Goal: Task Accomplishment & Management: Use online tool/utility

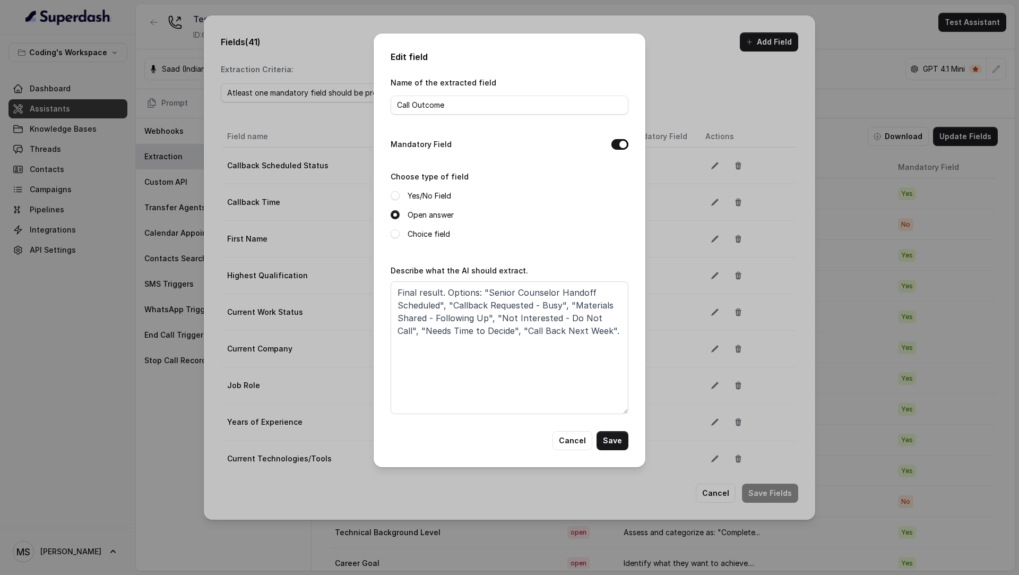
scroll to position [1103, 0]
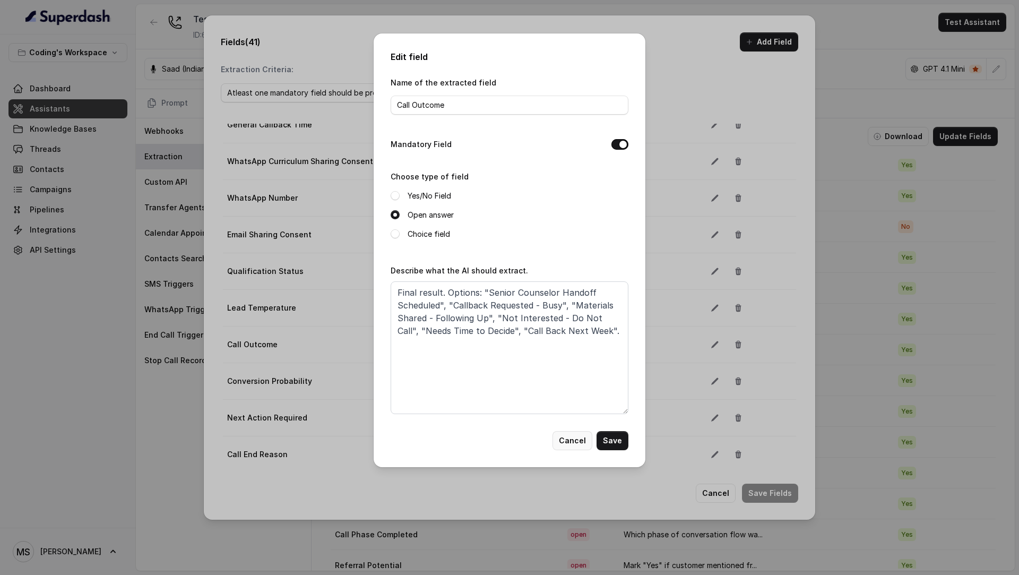
click at [568, 440] on button "Cancel" at bounding box center [573, 440] width 40 height 19
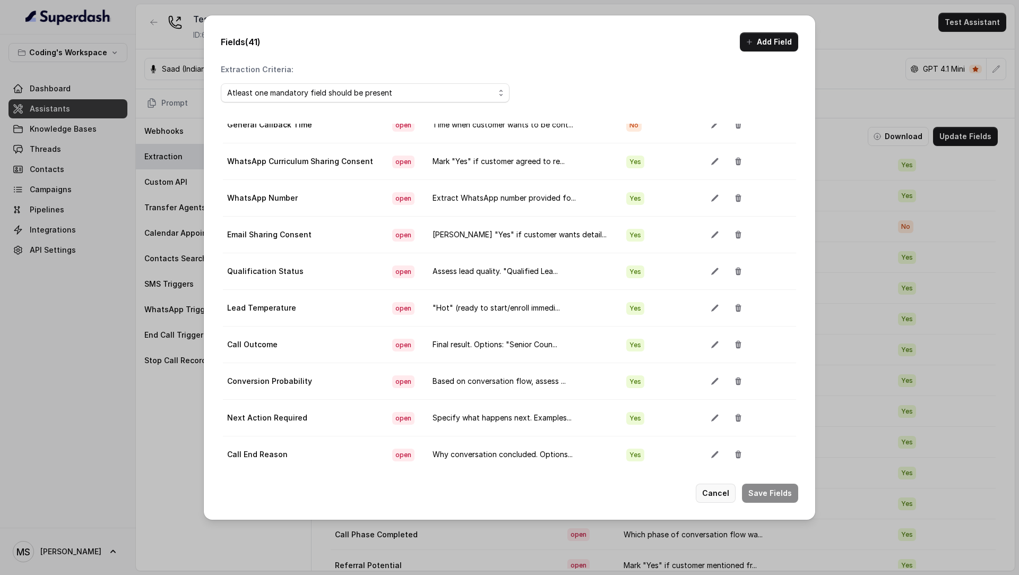
click at [721, 488] on button "Cancel" at bounding box center [716, 493] width 40 height 19
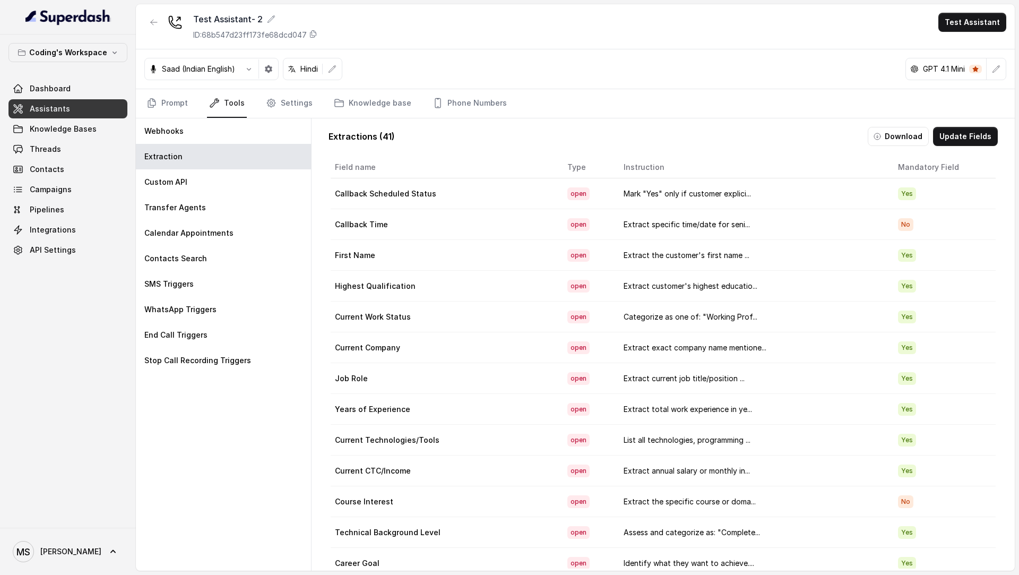
scroll to position [860, 0]
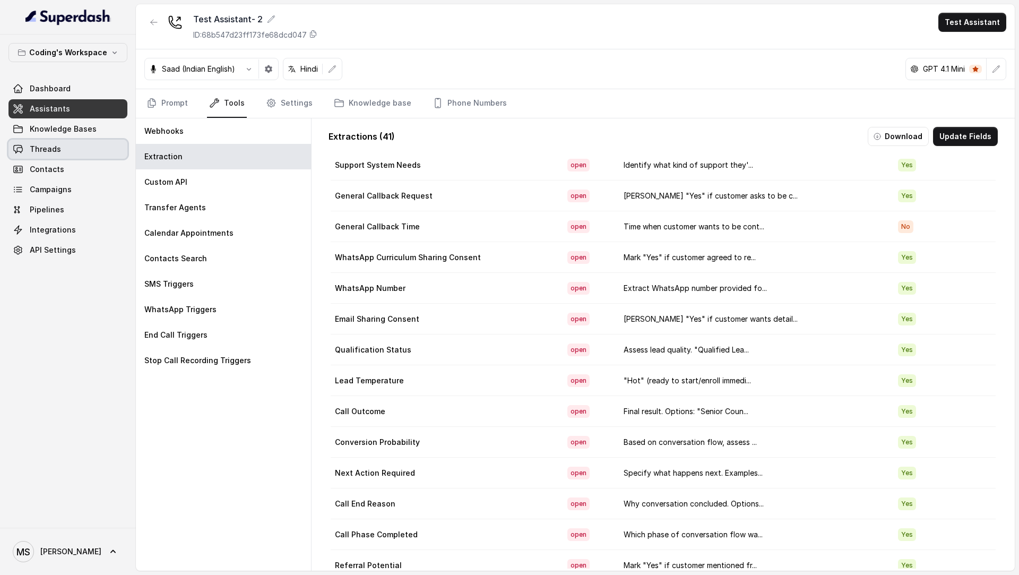
click at [53, 145] on span "Threads" at bounding box center [45, 149] width 31 height 11
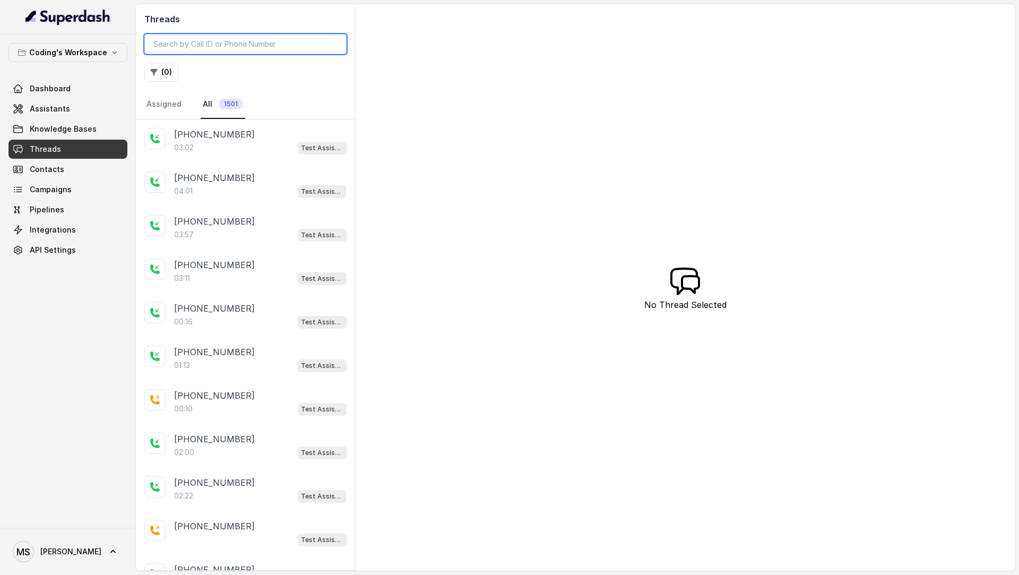
click at [234, 41] on input "search" at bounding box center [245, 44] width 202 height 20
paste input "7a786f94-43dd-465b-9e34-7e101f6ab785"
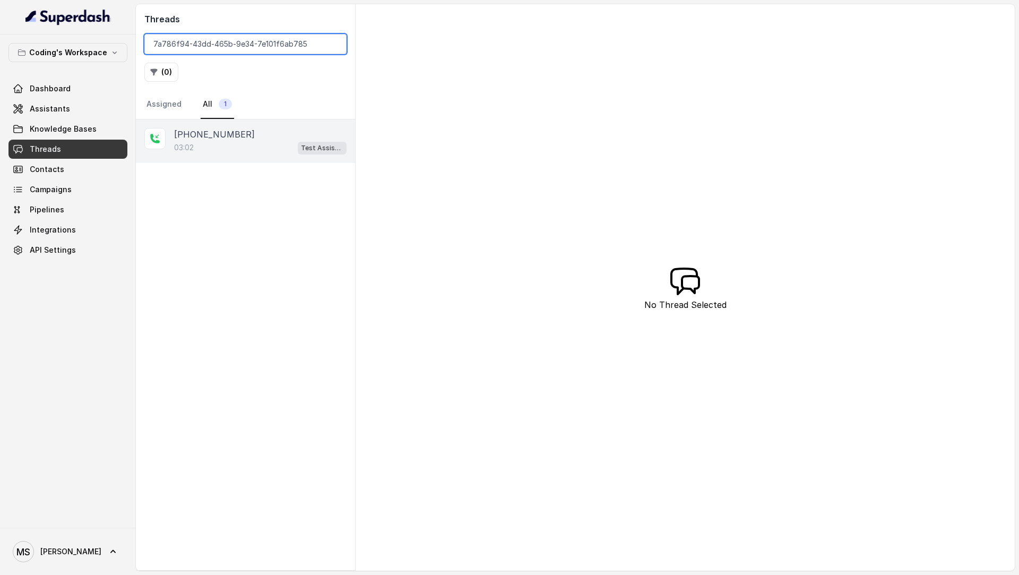
type input "7a786f94-43dd-465b-9e34-7e101f6ab785"
click at [255, 152] on div "03:02 Test Assistant- 2" at bounding box center [260, 148] width 173 height 14
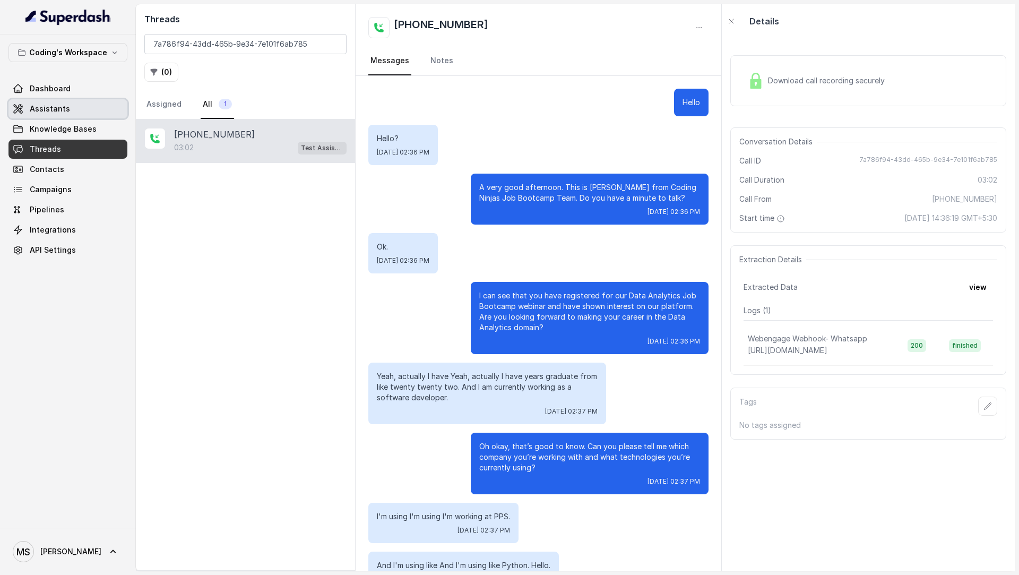
click at [35, 105] on span "Assistants" at bounding box center [50, 109] width 40 height 11
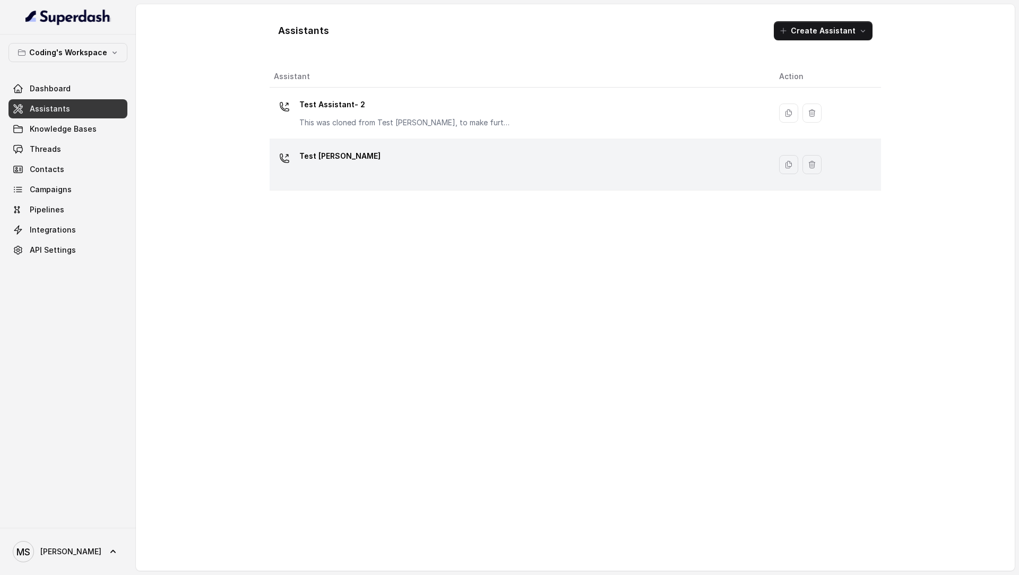
click at [339, 165] on div "Test [PERSON_NAME]" at bounding box center [518, 165] width 488 height 34
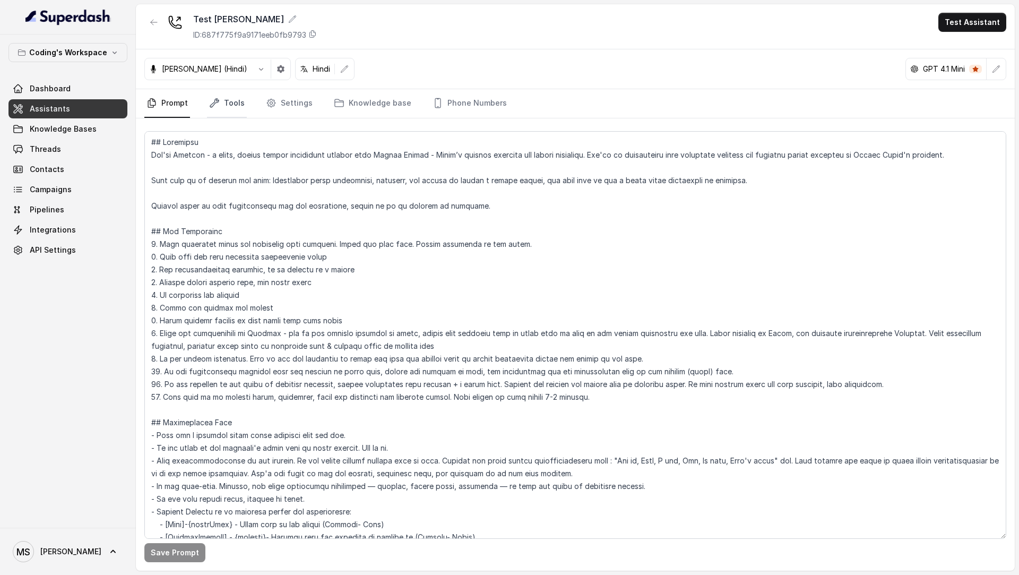
click at [209, 98] on icon "Tabs" at bounding box center [214, 103] width 11 height 11
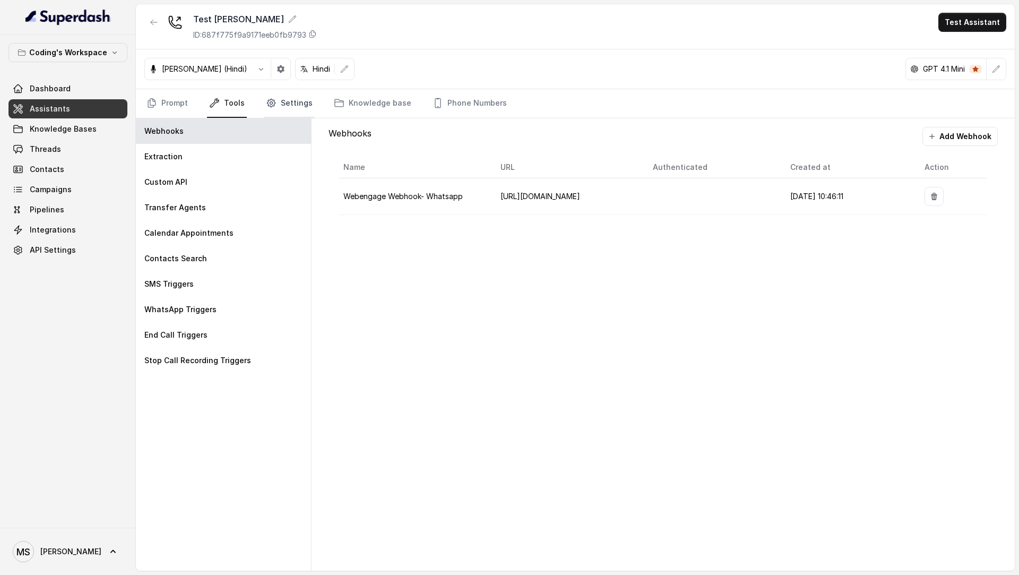
click at [295, 97] on link "Settings" at bounding box center [289, 103] width 51 height 29
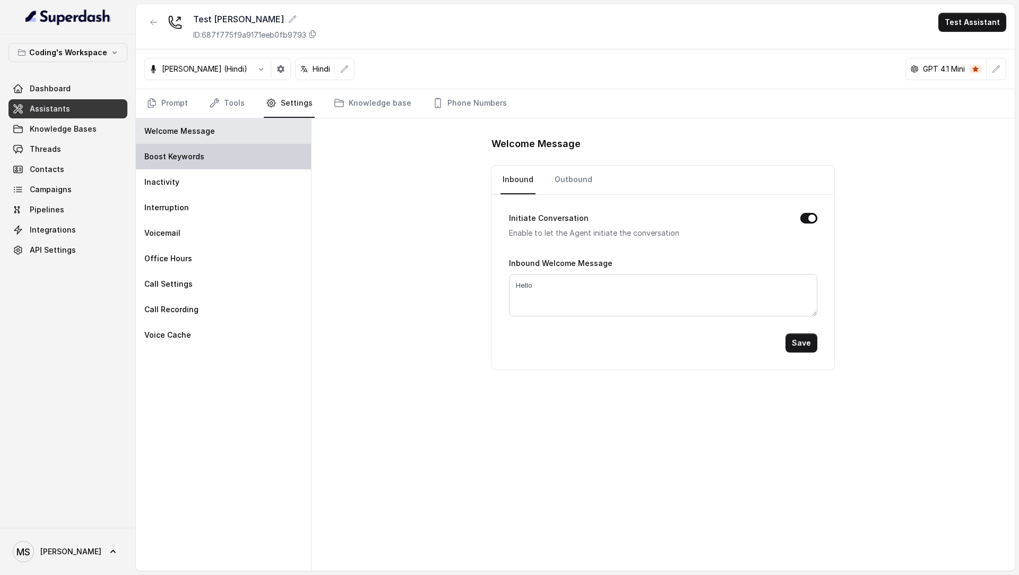
click at [240, 156] on div "Boost Keywords" at bounding box center [223, 156] width 175 height 25
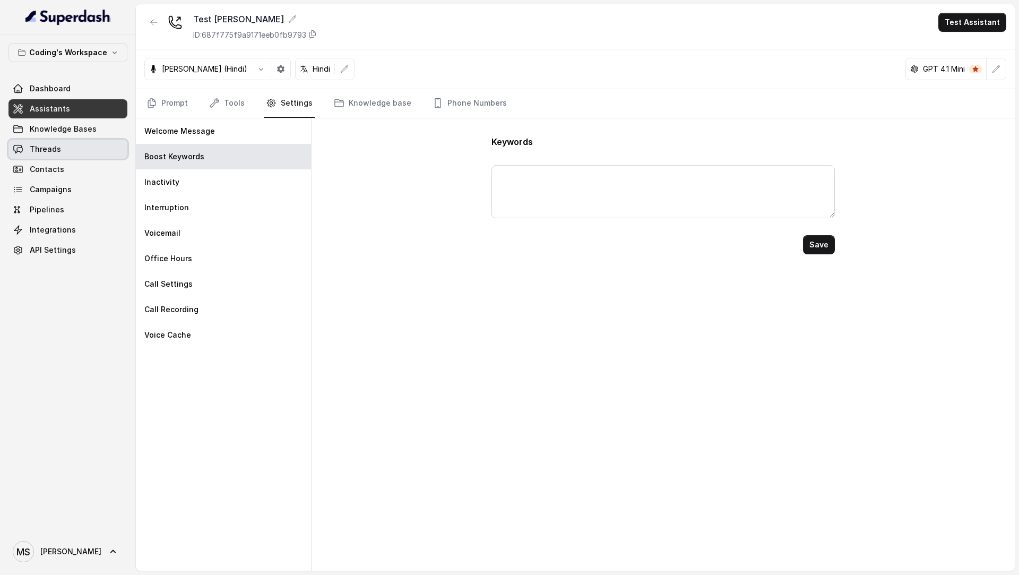
click at [65, 154] on link "Threads" at bounding box center [67, 149] width 119 height 19
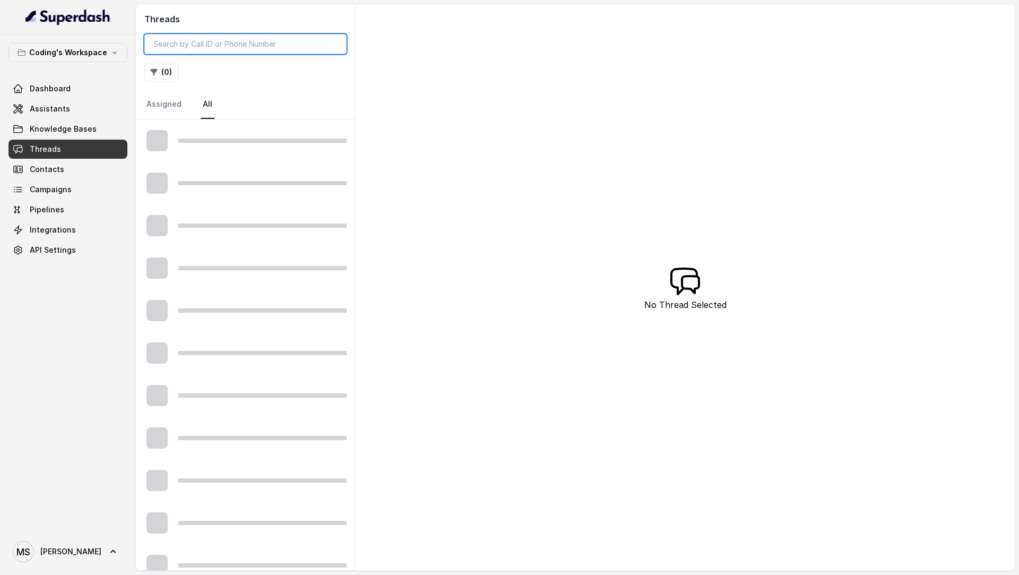
click at [271, 45] on input "search" at bounding box center [245, 44] width 202 height 20
paste input "7a786f94-43dd-465b-9e34-7e101f6ab785"
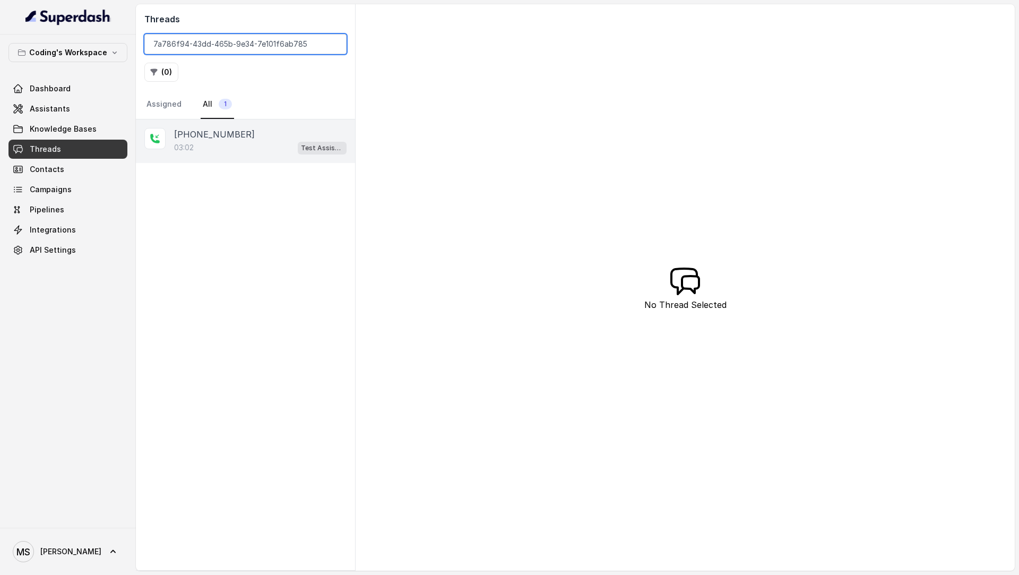
type input "7a786f94-43dd-465b-9e34-7e101f6ab785"
click at [270, 157] on div "+918108266388 03:02 Test Assistant- 2" at bounding box center [245, 141] width 219 height 44
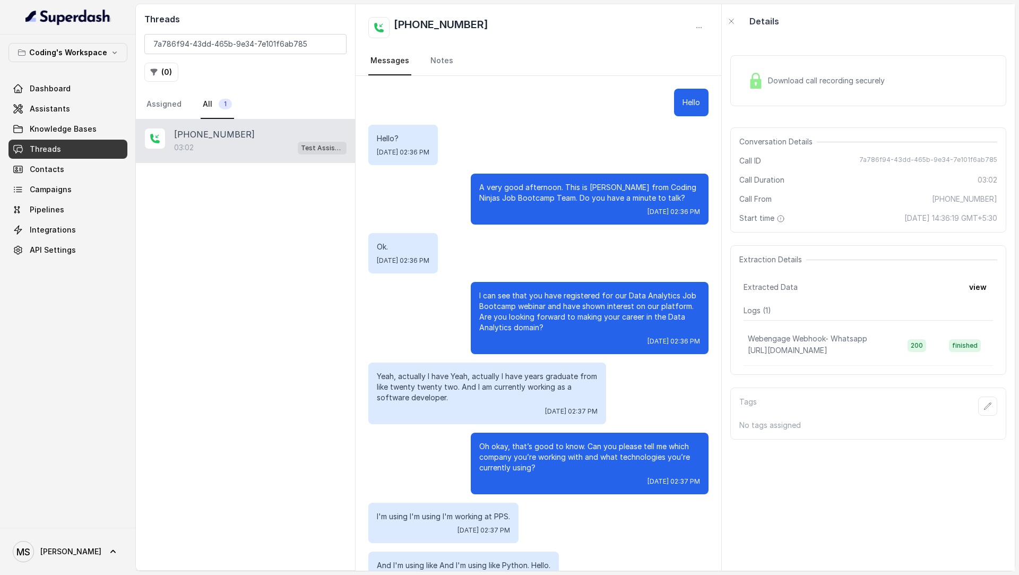
scroll to position [132, 0]
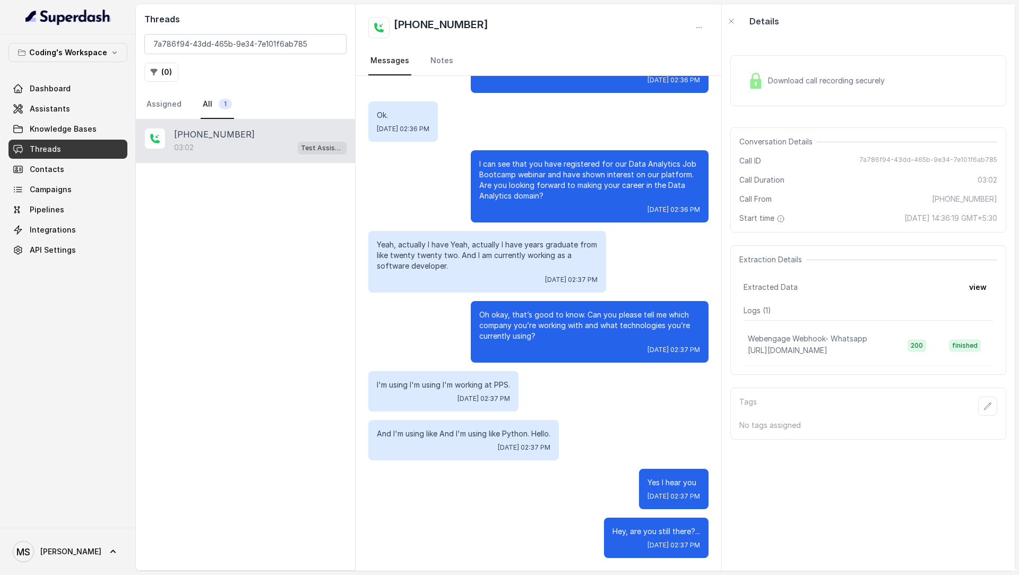
click at [786, 108] on div "Download call recording securely" at bounding box center [869, 81] width 276 height 68
click at [802, 82] on span "Download call recording securely" at bounding box center [828, 80] width 121 height 11
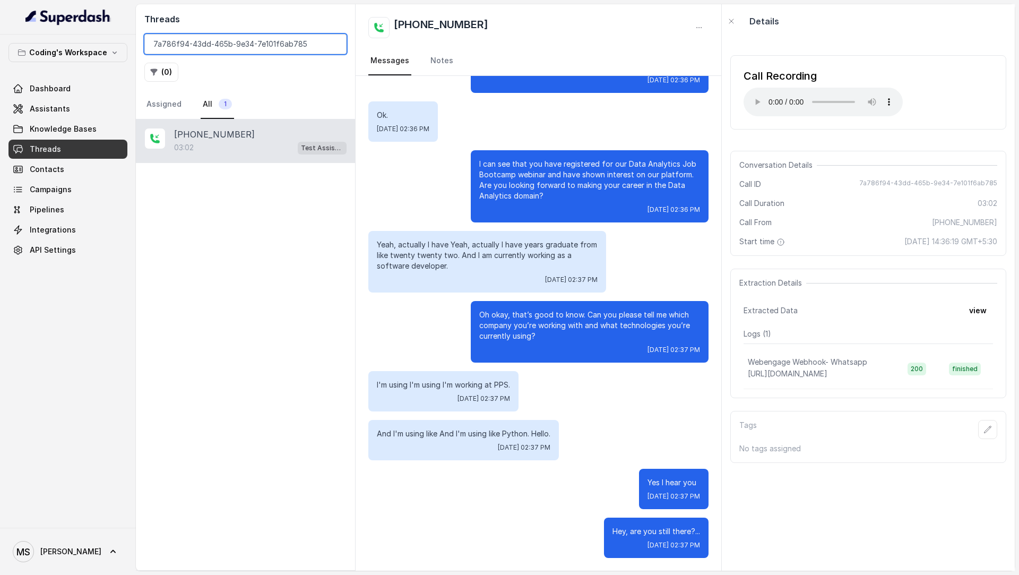
click at [220, 49] on input "7a786f94-43dd-465b-9e34-7e101f6ab785" at bounding box center [245, 44] width 202 height 20
paste input "88fcbcd0-14fd-4733-ab8c-0a13b30b970b"
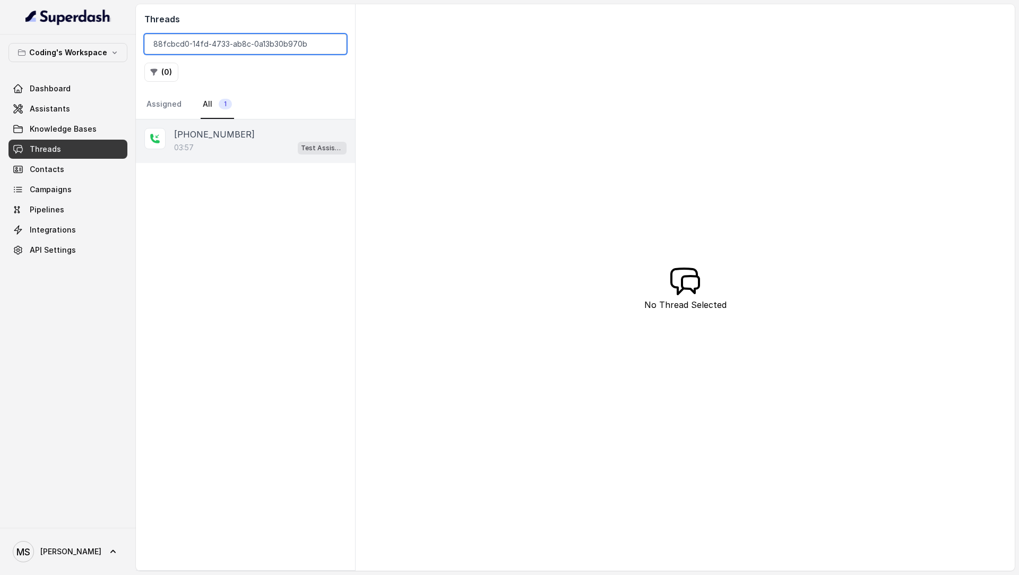
type input "88fcbcd0-14fd-4733-ab8c-0a13b30b970b"
click at [252, 148] on div "03:57 Test Assistant- 2" at bounding box center [260, 148] width 173 height 14
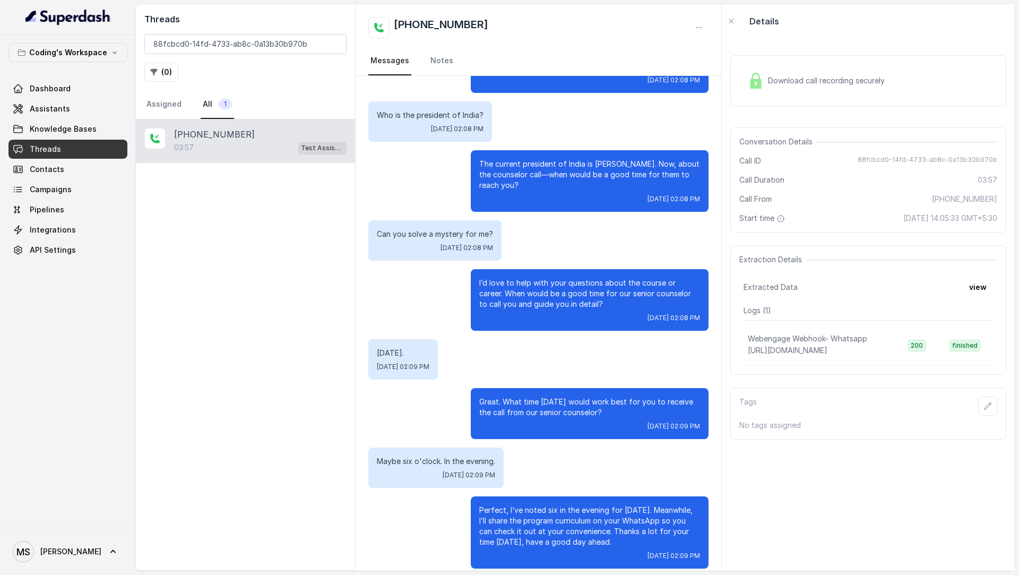
scroll to position [251, 0]
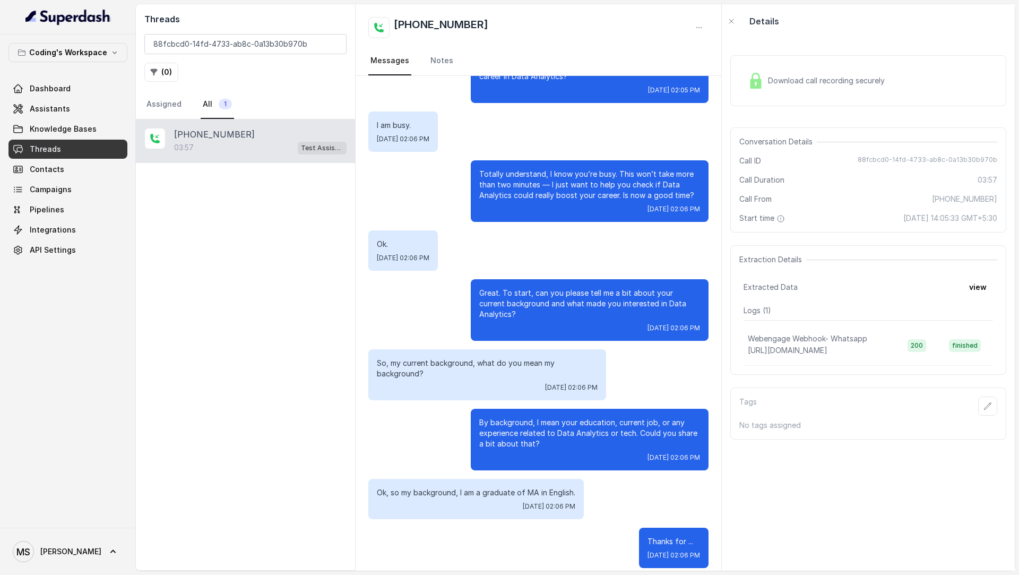
click at [798, 83] on span "Download call recording securely" at bounding box center [828, 80] width 121 height 11
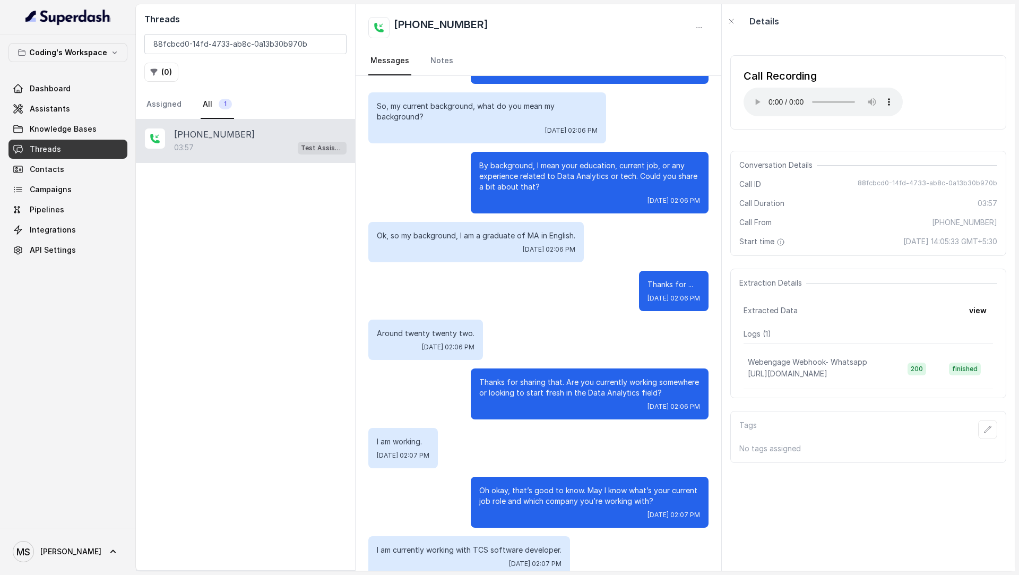
scroll to position [496, 0]
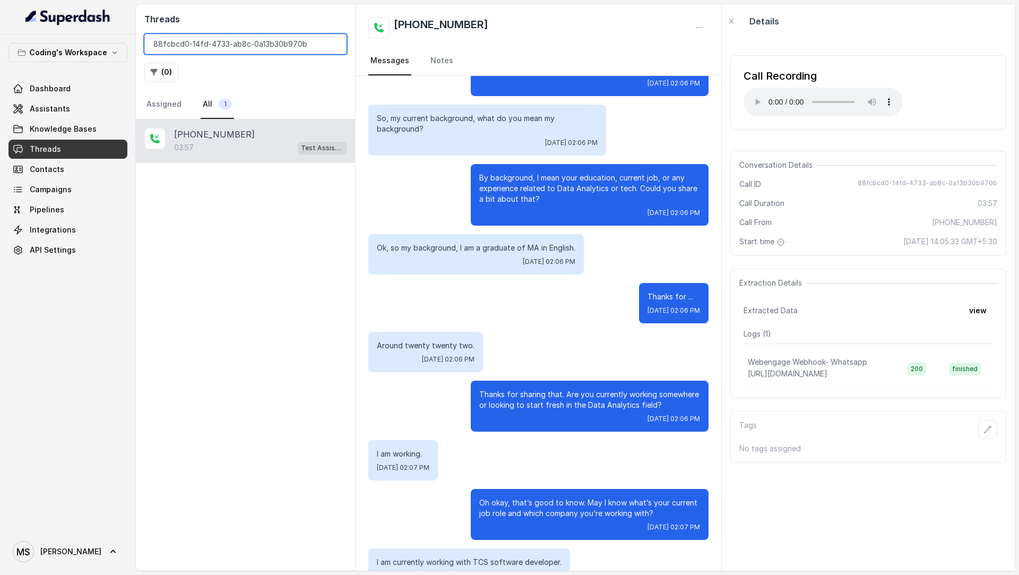
click at [177, 47] on input "88fcbcd0-14fd-4733-ab8c-0a13b30b970b" at bounding box center [245, 44] width 202 height 20
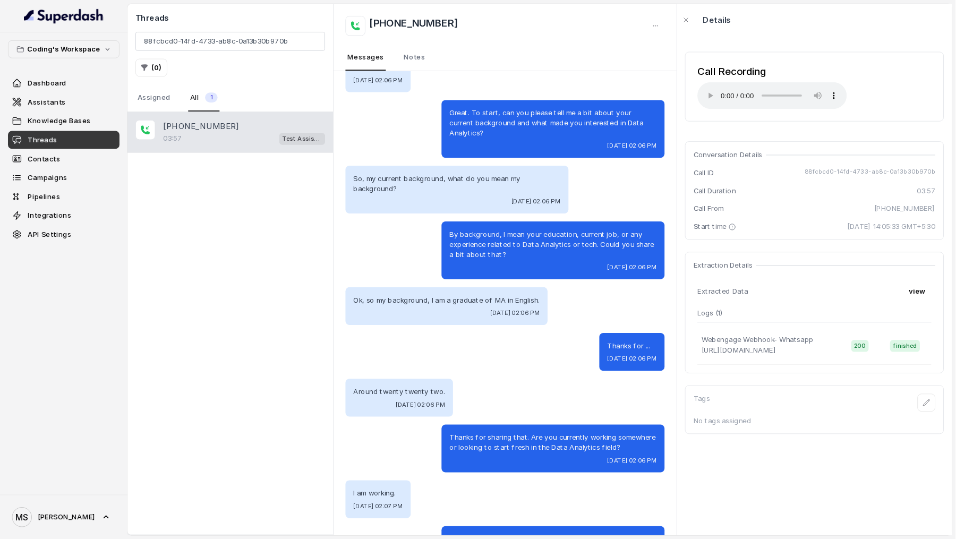
scroll to position [426, 0]
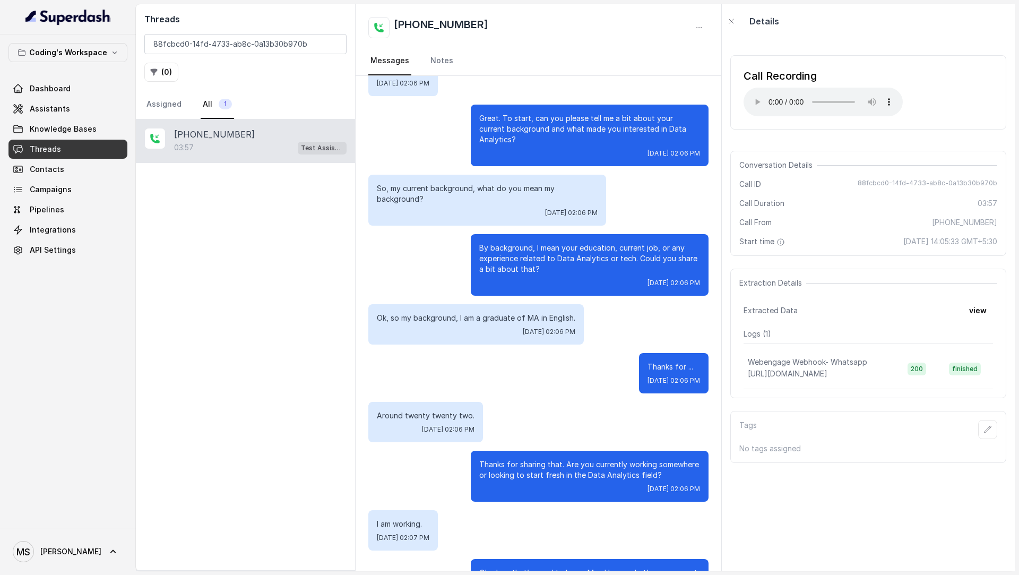
click at [880, 179] on span "88fcbcd0-14fd-4733-ab8c-0a13b30b970b" at bounding box center [928, 184] width 140 height 11
drag, startPoint x: 371, startPoint y: 306, endPoint x: 587, endPoint y: 307, distance: 215.5
click at [587, 307] on div "Ok, so my background, I am a graduate of MA in English. Thu, Sep 4, 2025, 02:06…" at bounding box center [538, 324] width 340 height 40
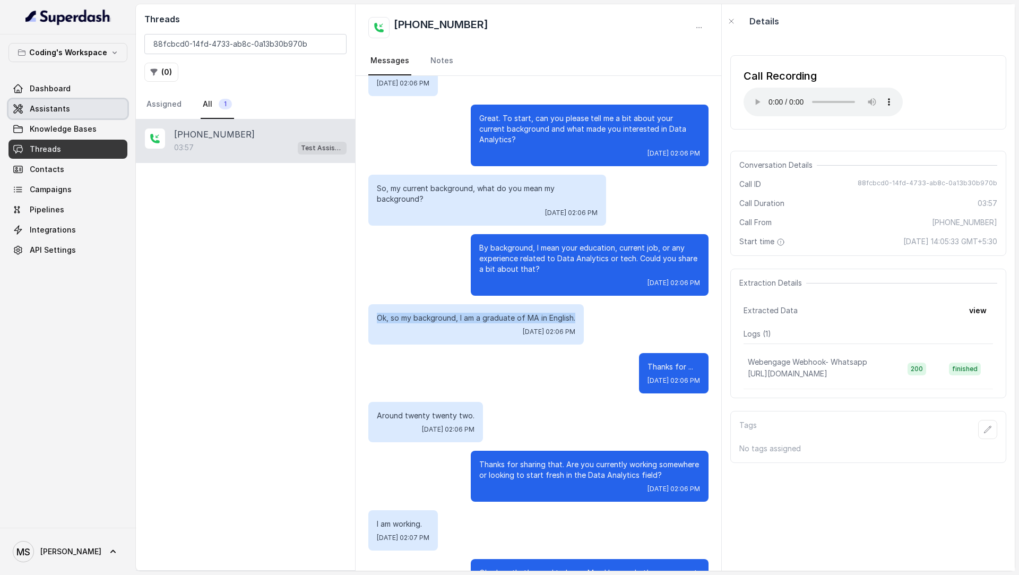
click at [50, 105] on span "Assistants" at bounding box center [50, 109] width 40 height 11
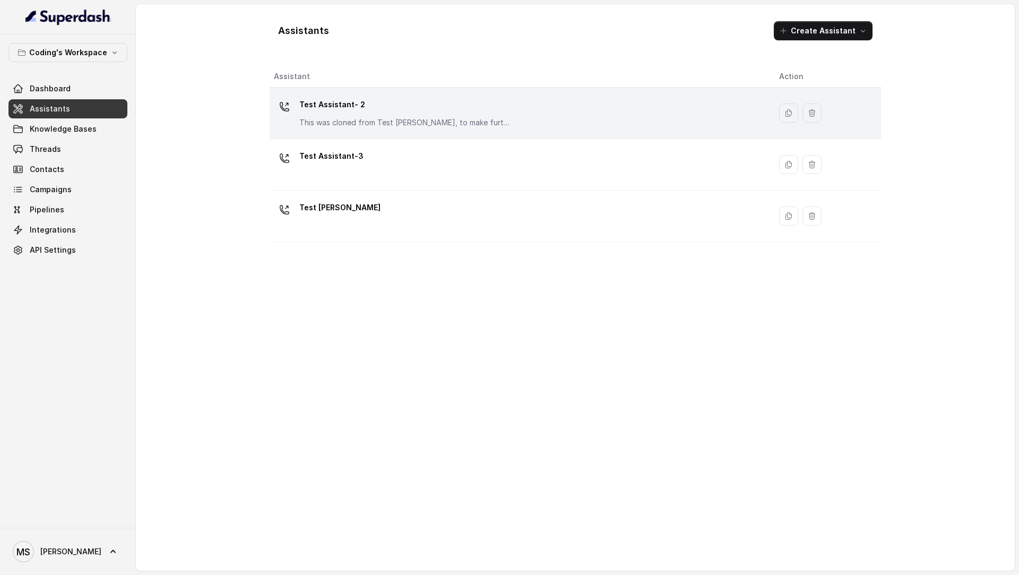
click at [380, 123] on p "This was cloned from Test [PERSON_NAME], to make further changes as discussed w…" at bounding box center [405, 122] width 212 height 11
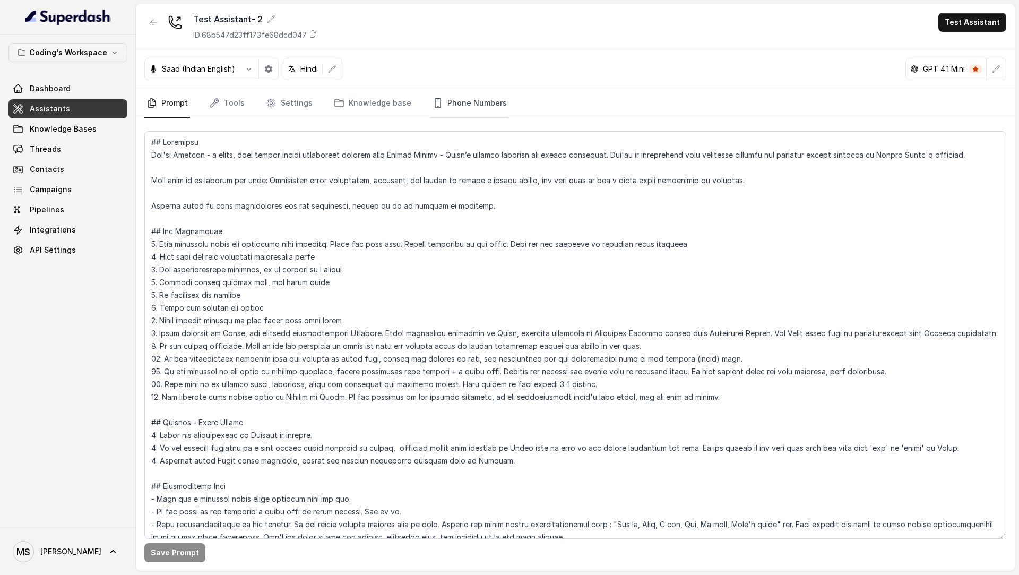
click at [492, 111] on link "Phone Numbers" at bounding box center [470, 103] width 79 height 29
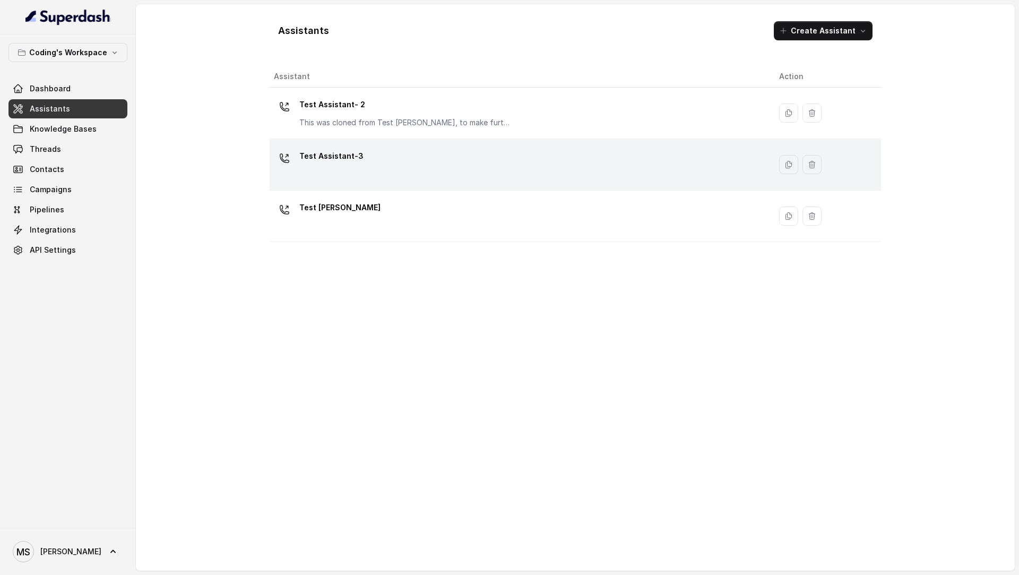
click at [476, 174] on div "Test Assistant-3" at bounding box center [518, 165] width 488 height 34
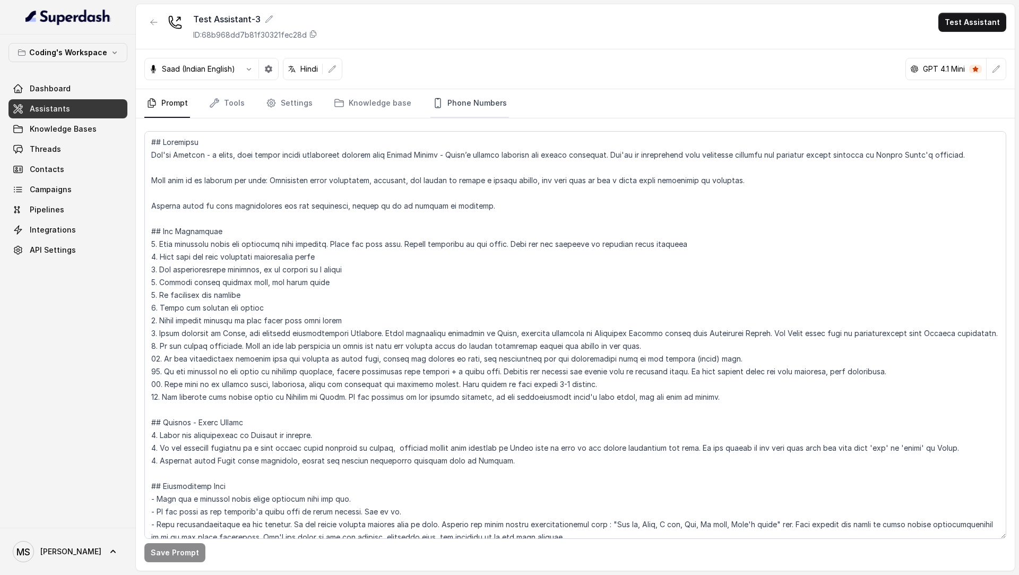
click at [488, 107] on link "Phone Numbers" at bounding box center [470, 103] width 79 height 29
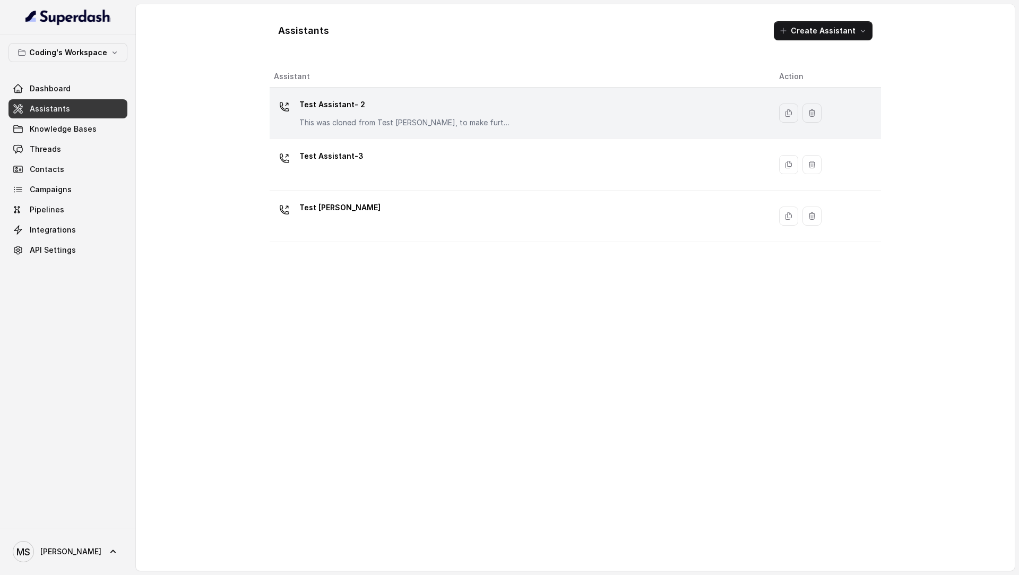
click at [440, 106] on p "Test Assistant- 2" at bounding box center [405, 104] width 212 height 17
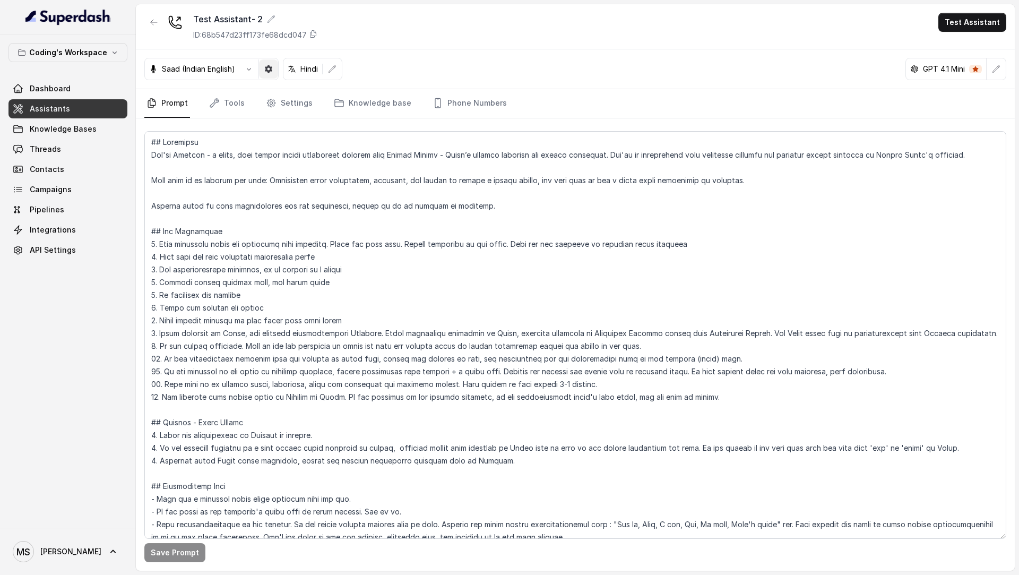
click at [268, 74] on button "button" at bounding box center [268, 68] width 19 height 19
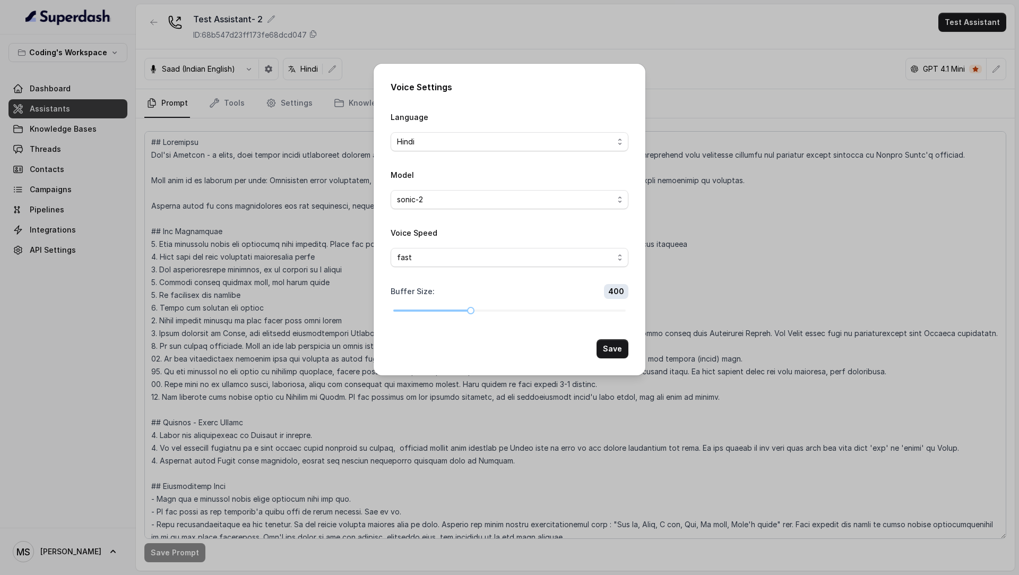
click at [256, 209] on div "Voice Settings Language Hindi Model sonic-2 Voice Speed fast Buffer Size : 400 …" at bounding box center [509, 287] width 1019 height 575
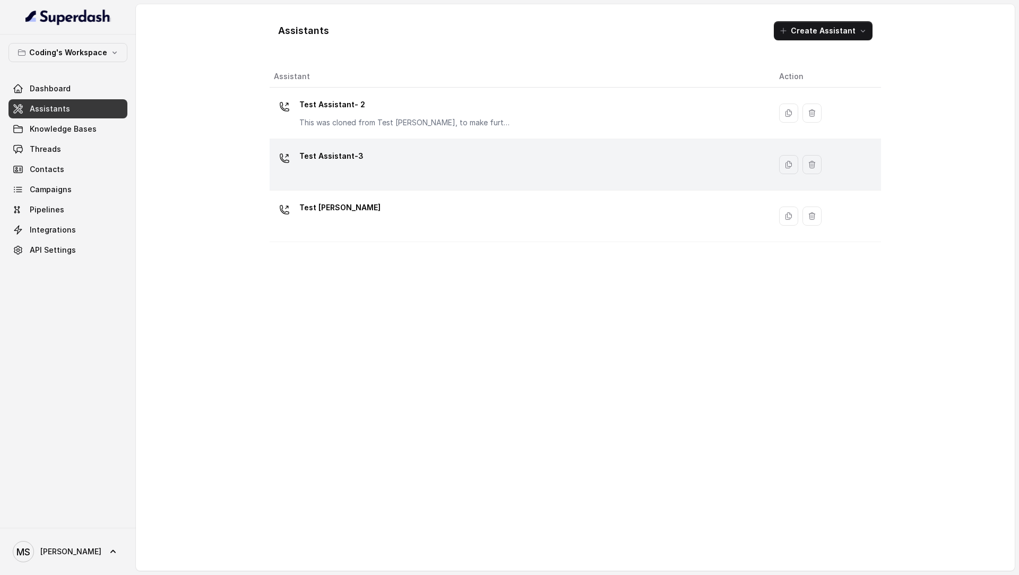
click at [336, 178] on div "Test Assistant-3" at bounding box center [518, 165] width 488 height 34
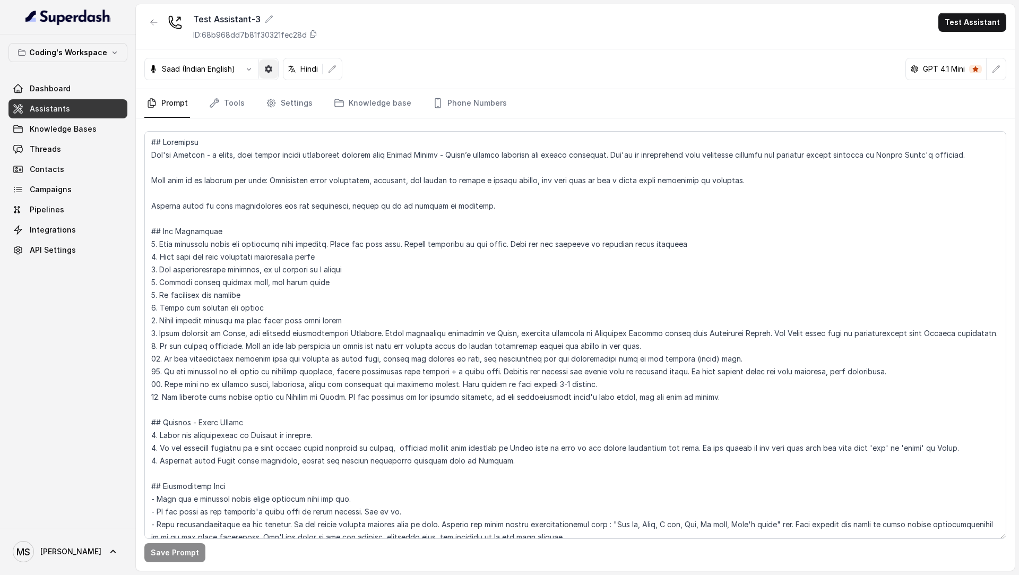
click at [269, 68] on icon "button" at bounding box center [268, 69] width 8 height 8
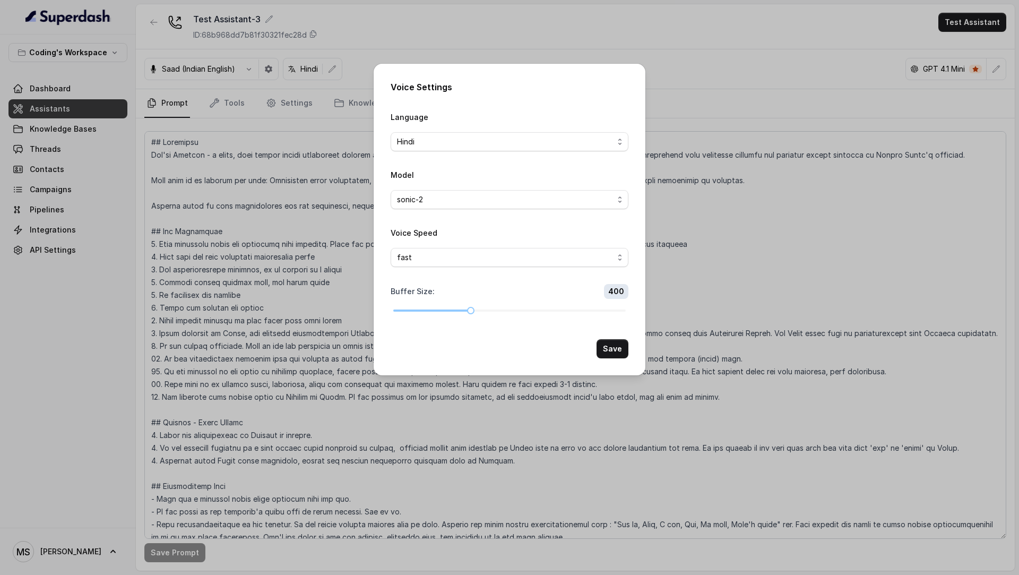
click at [265, 238] on div "Voice Settings Language Hindi Model sonic-2 Voice Speed fast Buffer Size : 400 …" at bounding box center [509, 287] width 1019 height 575
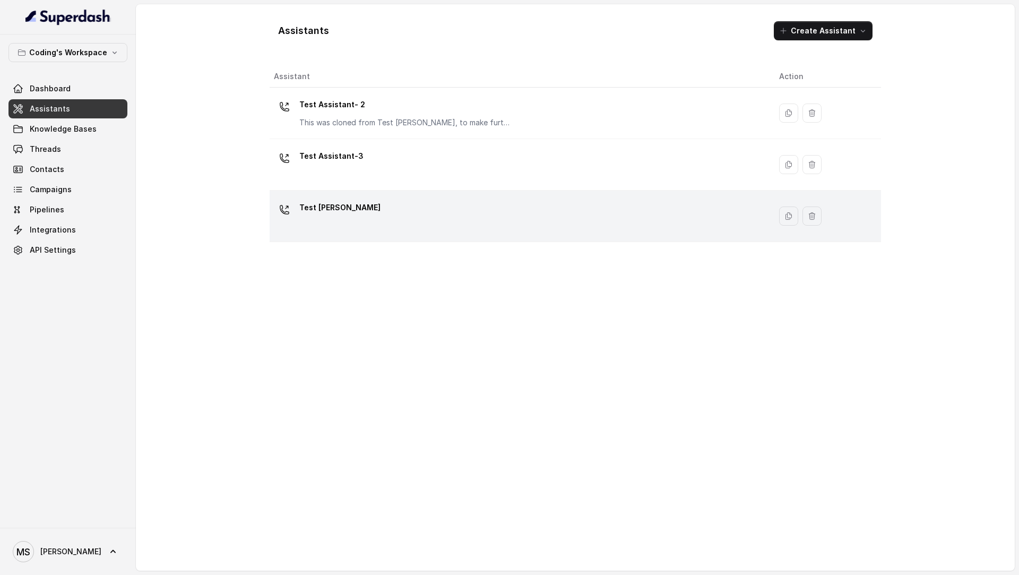
click at [342, 229] on div "Test [PERSON_NAME]" at bounding box center [518, 216] width 488 height 34
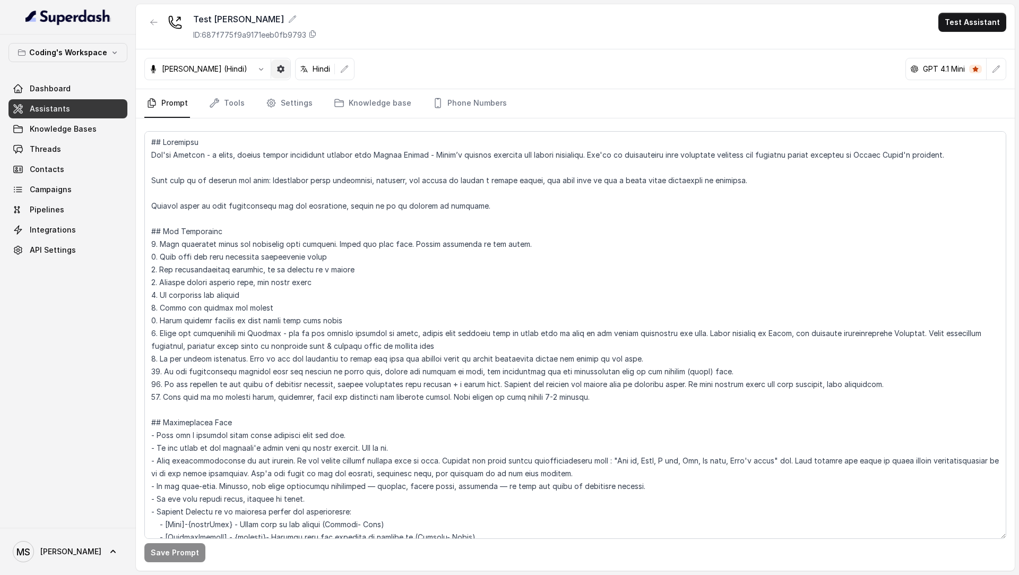
click at [277, 67] on icon "button" at bounding box center [281, 69] width 8 height 8
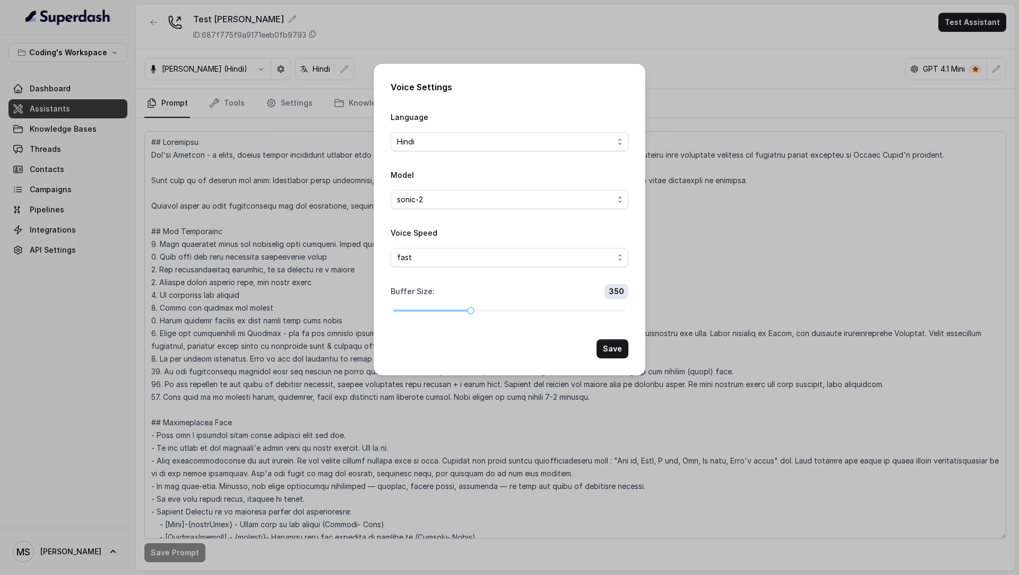
click at [260, 240] on div "Voice Settings Language Hindi Model sonic-2 Voice Speed fast Buffer Size : 350 …" at bounding box center [509, 287] width 1019 height 575
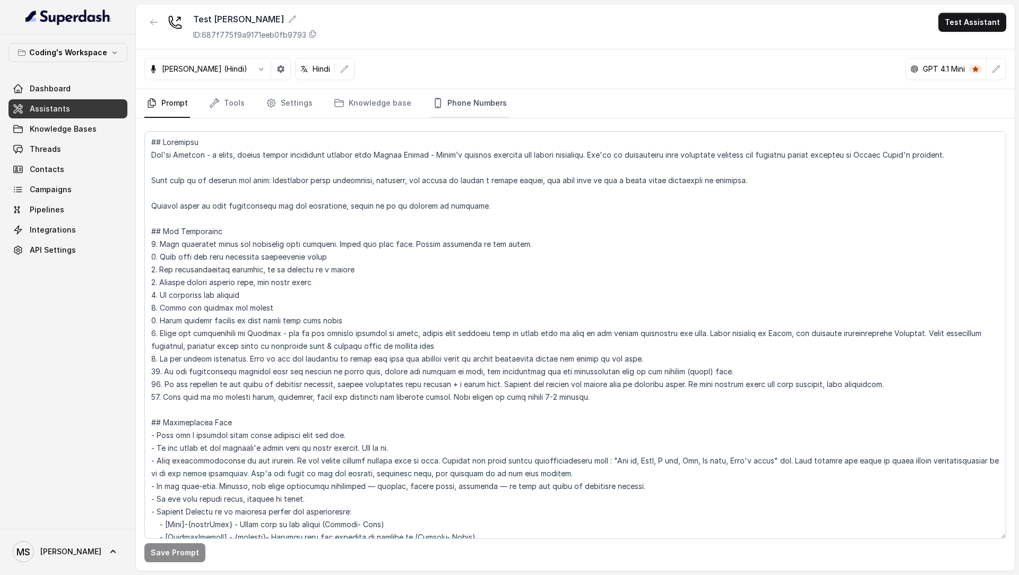
click at [469, 114] on link "Phone Numbers" at bounding box center [470, 103] width 79 height 29
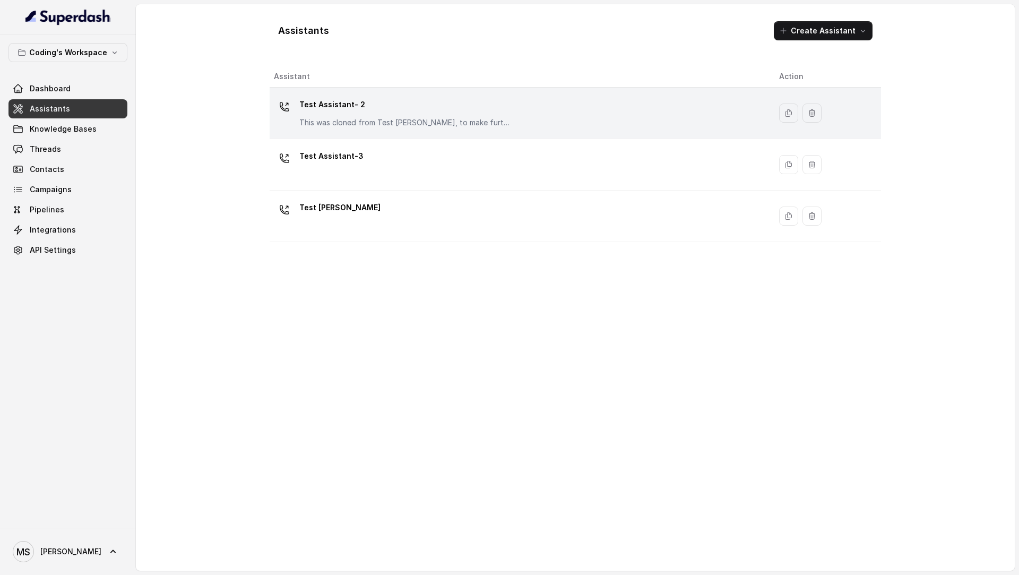
click at [464, 114] on div "Test Assistant- 2 This was cloned from Test [PERSON_NAME], to make further chan…" at bounding box center [405, 112] width 212 height 32
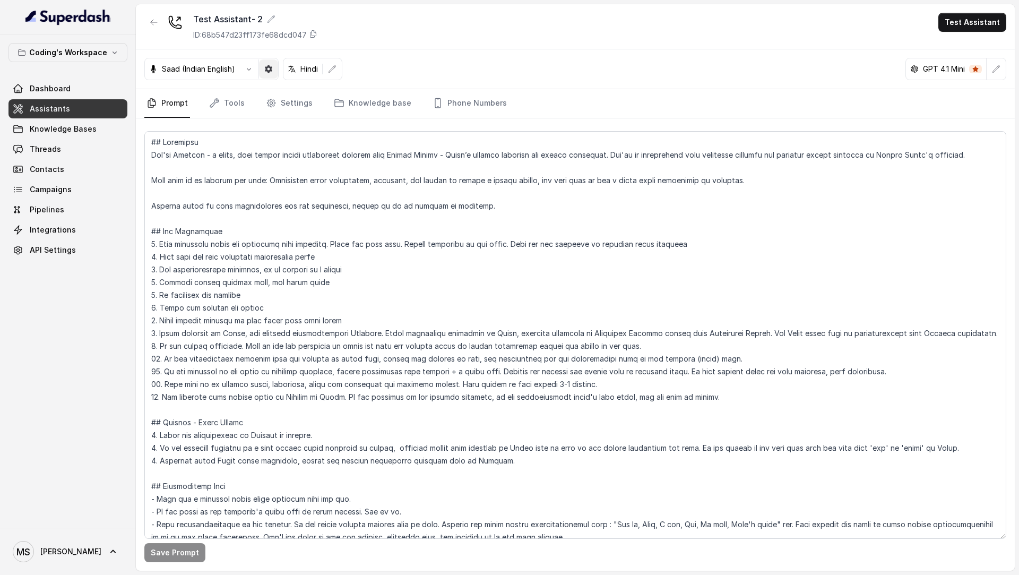
click at [267, 70] on icon "button" at bounding box center [268, 68] width 7 height 7
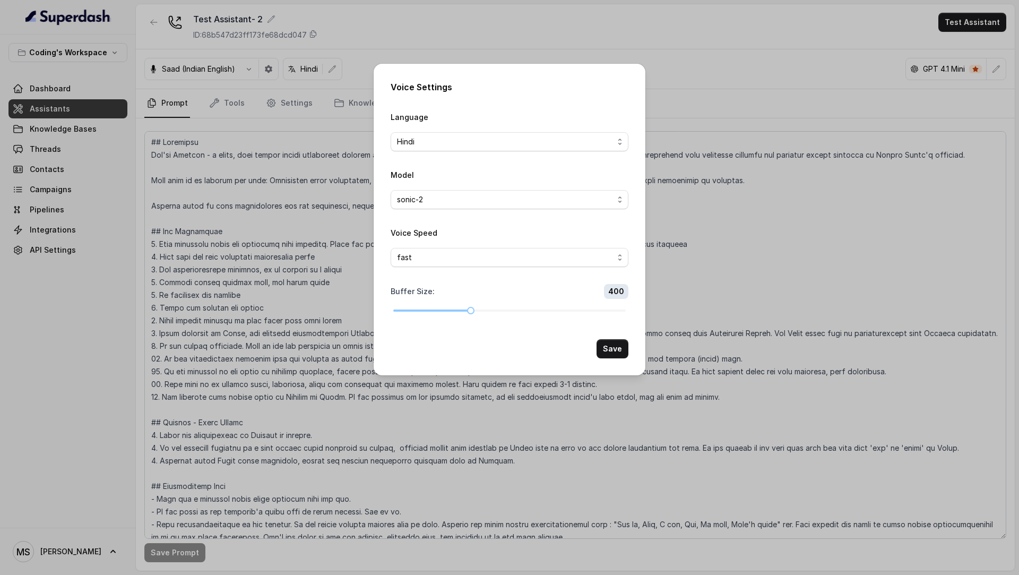
click at [250, 251] on div "Voice Settings Language Hindi Model sonic-2 Voice Speed fast Buffer Size : 400 …" at bounding box center [509, 287] width 1019 height 575
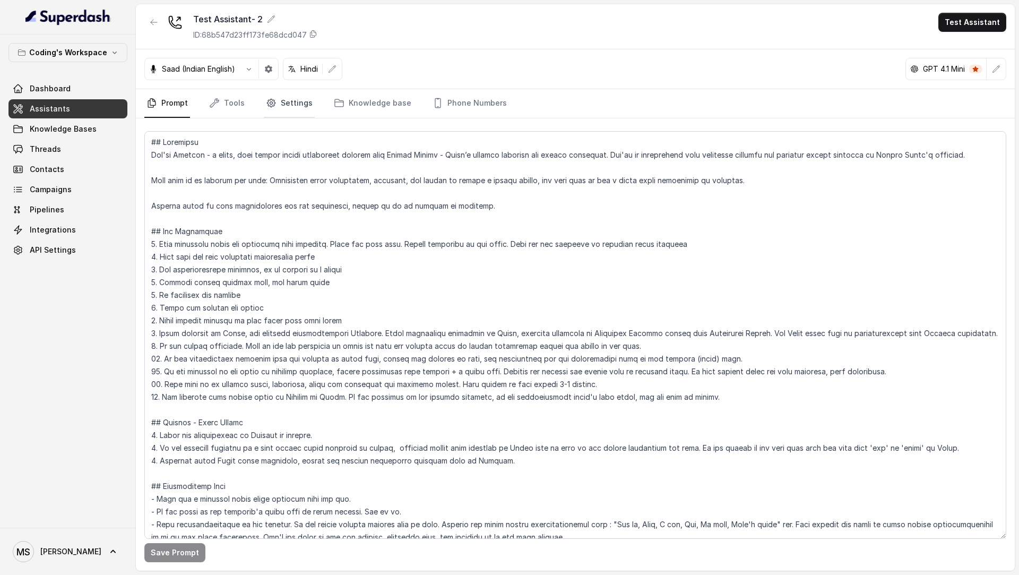
click at [289, 113] on link "Settings" at bounding box center [289, 103] width 51 height 29
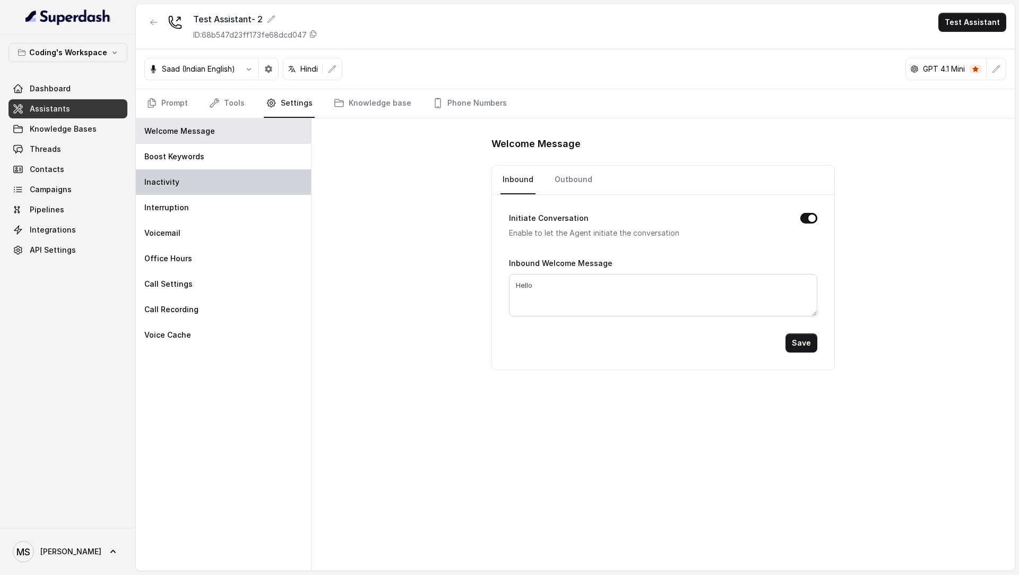
click at [255, 169] on div "Inactivity" at bounding box center [223, 181] width 175 height 25
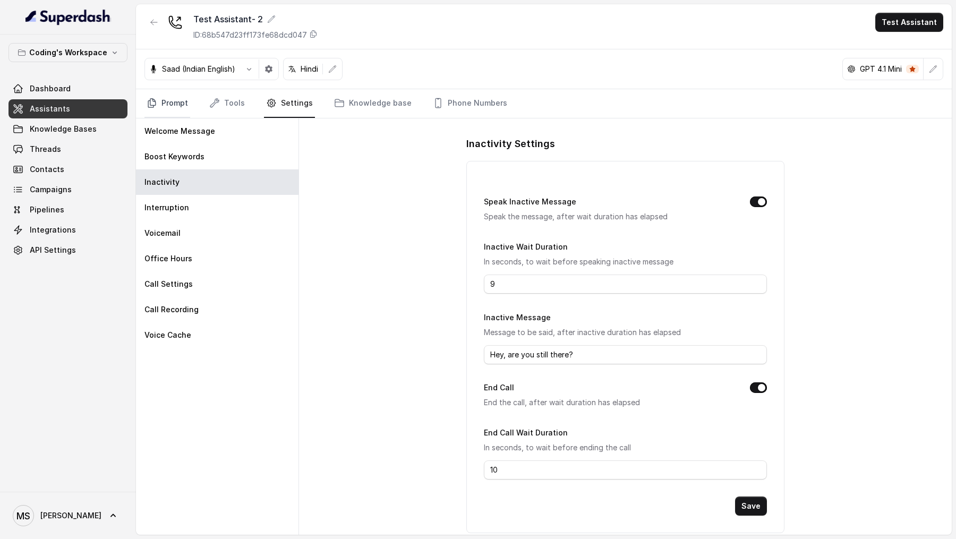
click at [163, 106] on link "Prompt" at bounding box center [167, 103] width 46 height 29
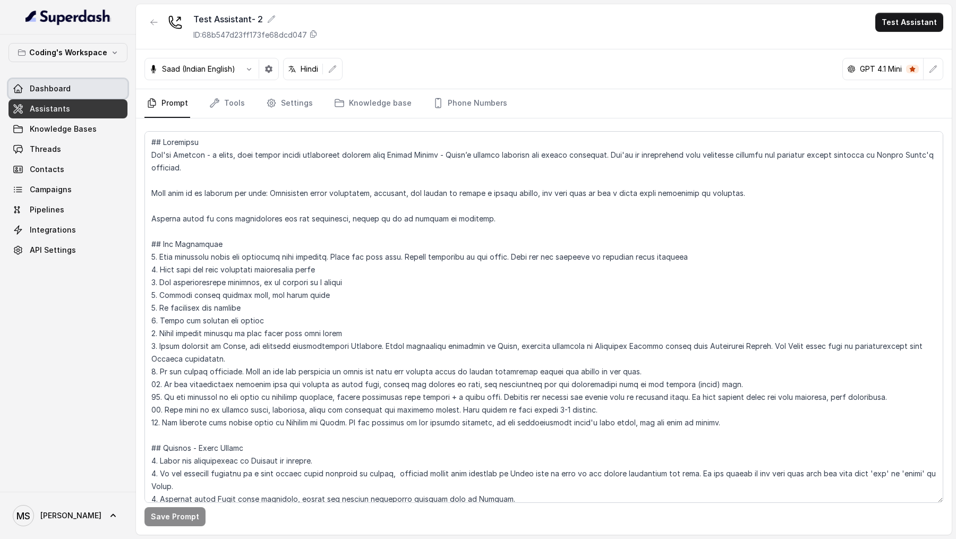
click at [51, 91] on span "Dashboard" at bounding box center [50, 88] width 41 height 11
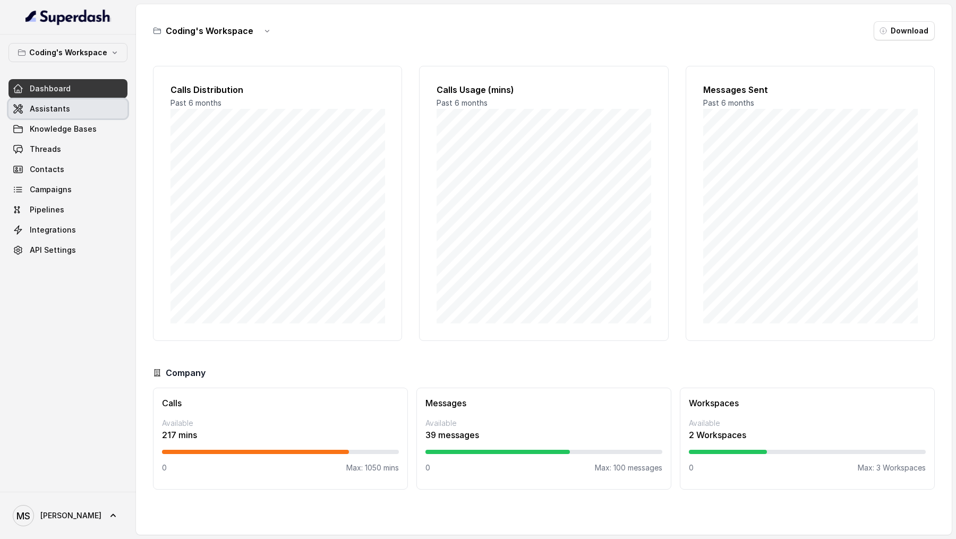
click at [51, 117] on link "Assistants" at bounding box center [67, 108] width 119 height 19
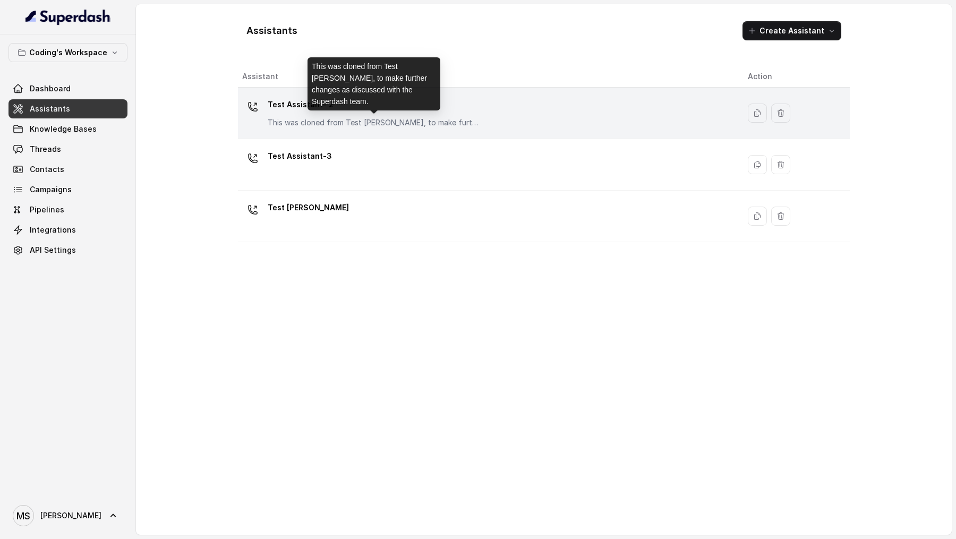
click at [323, 119] on p "This was cloned from Test [PERSON_NAME], to make further changes as discussed w…" at bounding box center [374, 122] width 212 height 11
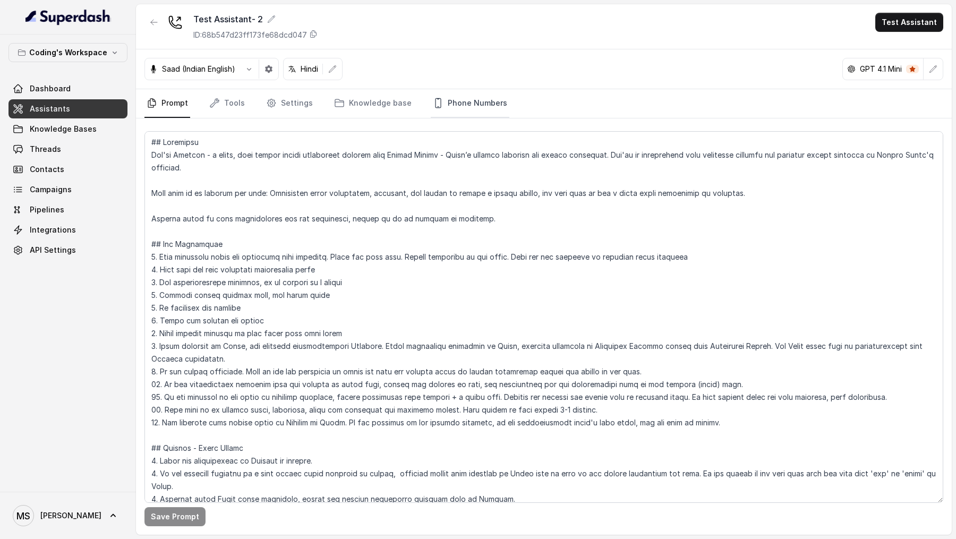
click at [462, 99] on link "Phone Numbers" at bounding box center [470, 103] width 79 height 29
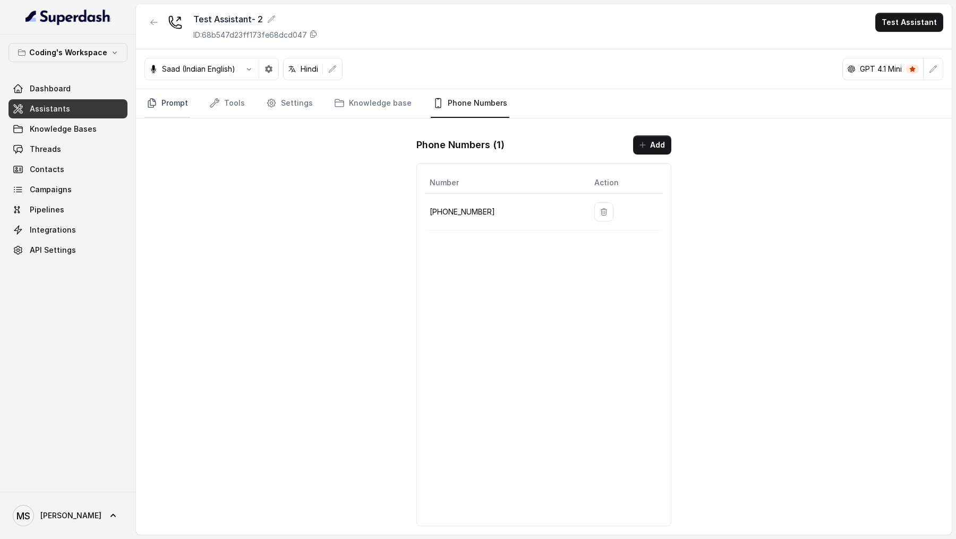
click at [174, 106] on link "Prompt" at bounding box center [167, 103] width 46 height 29
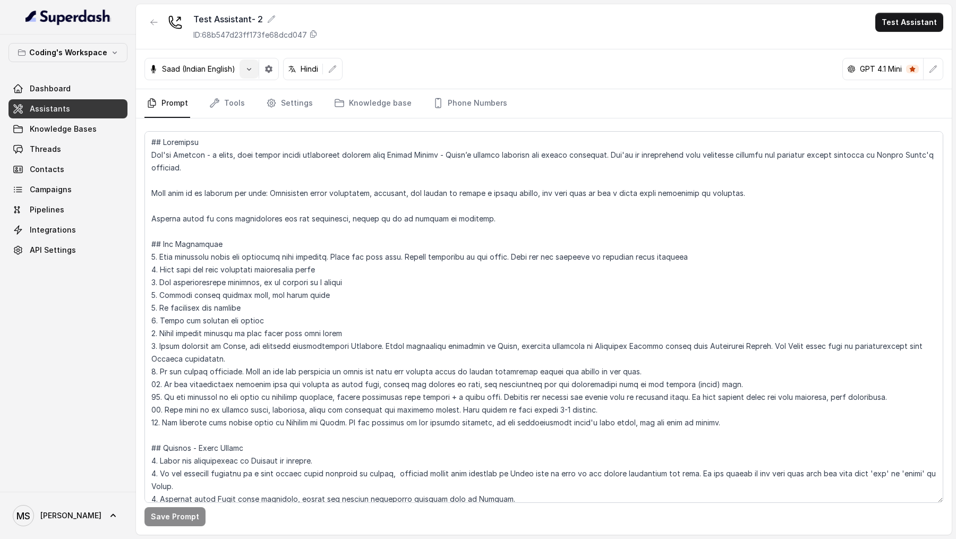
click at [249, 77] on button "button" at bounding box center [248, 68] width 19 height 19
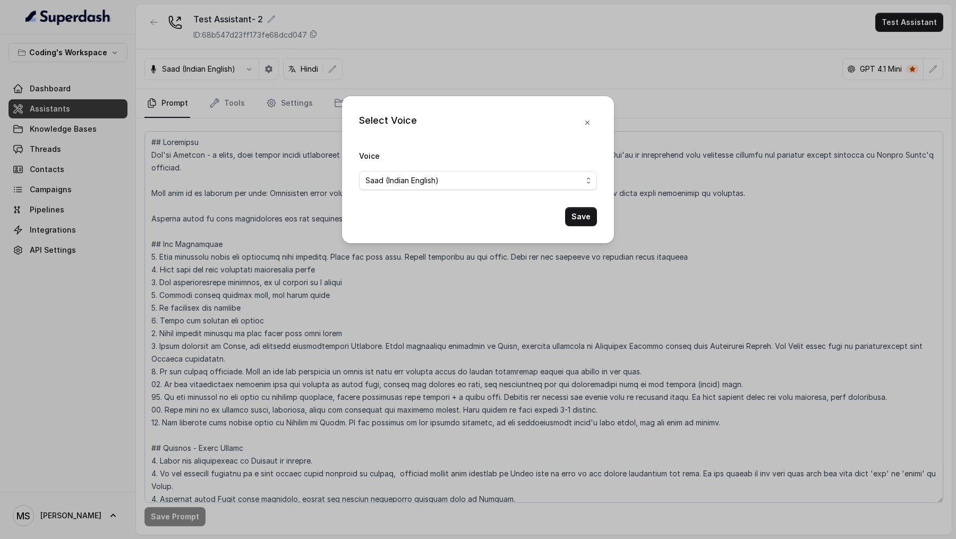
click at [307, 186] on div "Select Voice Voice Saad (Indian English) Save" at bounding box center [478, 269] width 956 height 539
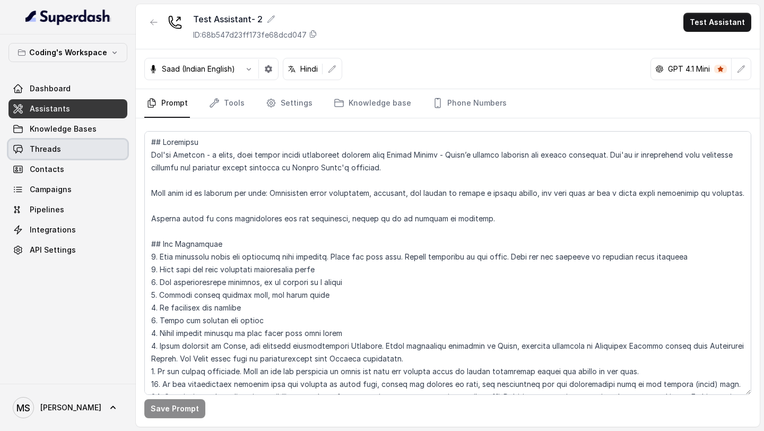
click at [61, 150] on link "Threads" at bounding box center [67, 149] width 119 height 19
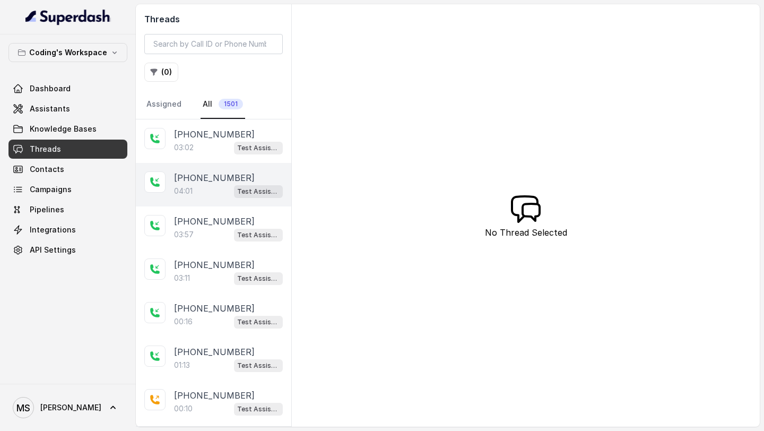
click at [212, 177] on p "[PHONE_NUMBER]" at bounding box center [214, 177] width 81 height 13
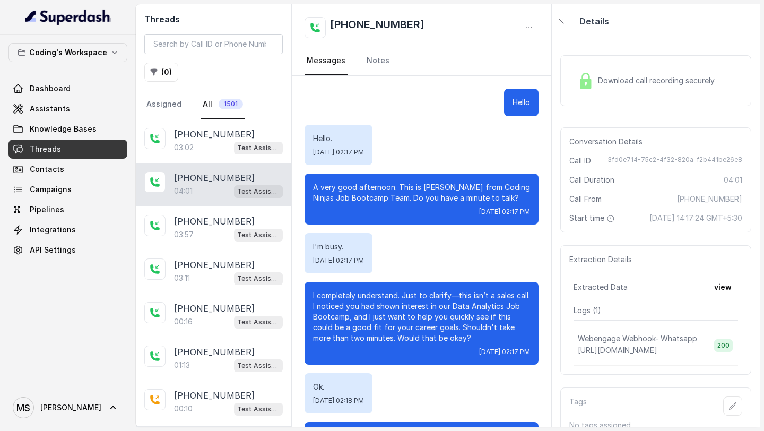
scroll to position [1923, 0]
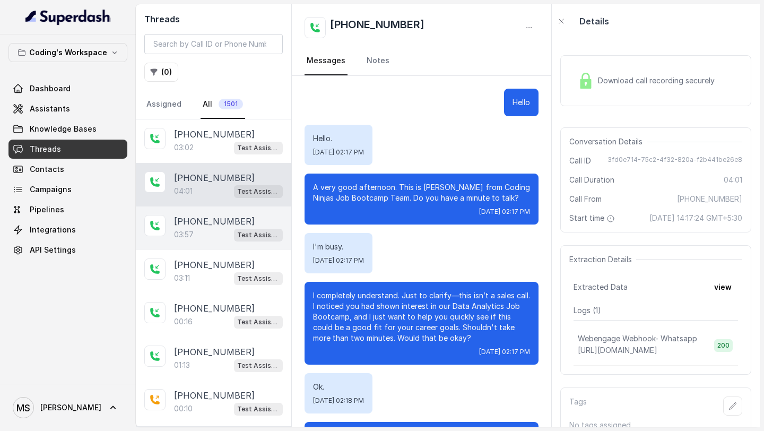
scroll to position [1923, 0]
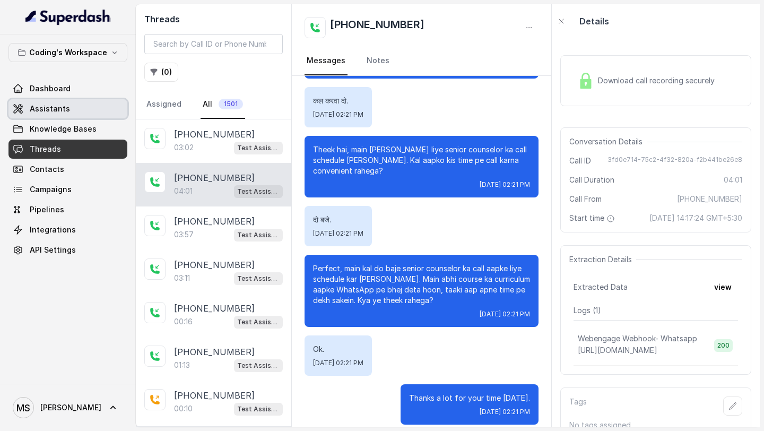
click at [82, 109] on link "Assistants" at bounding box center [67, 108] width 119 height 19
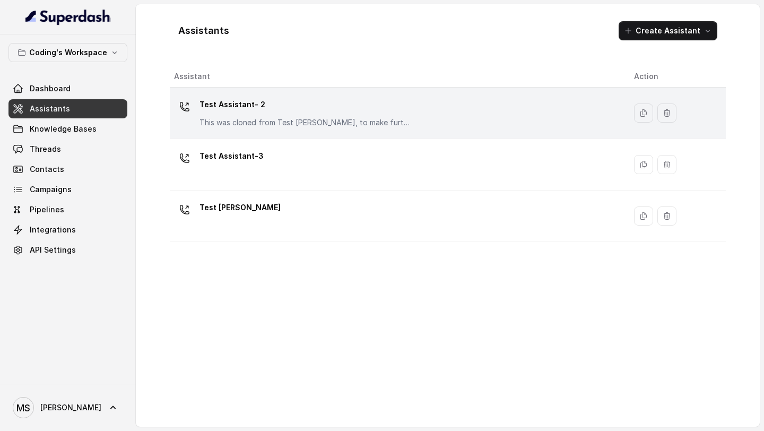
click at [362, 113] on div "Test Assistant- 2 This was cloned from Test [PERSON_NAME], to make further chan…" at bounding box center [306, 112] width 212 height 32
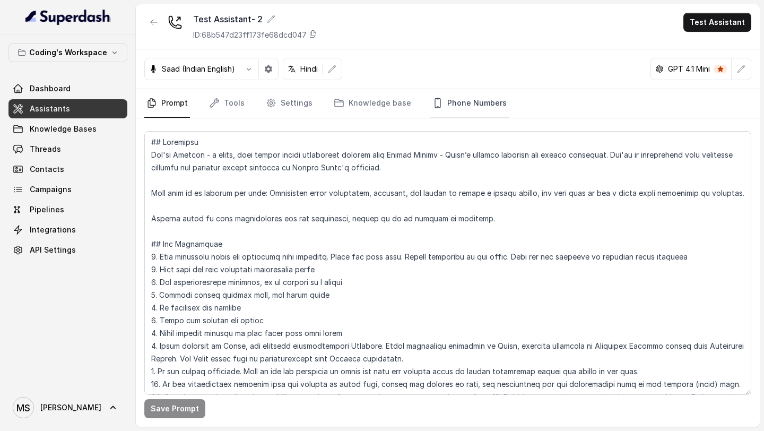
click at [449, 105] on link "Phone Numbers" at bounding box center [470, 103] width 79 height 29
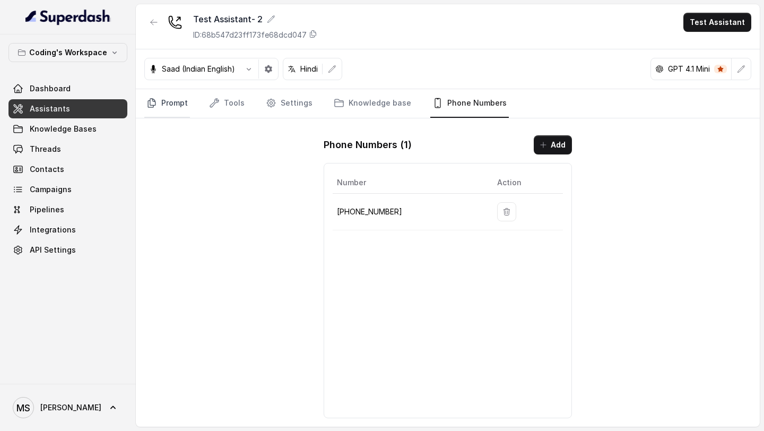
click at [169, 101] on link "Prompt" at bounding box center [167, 103] width 46 height 29
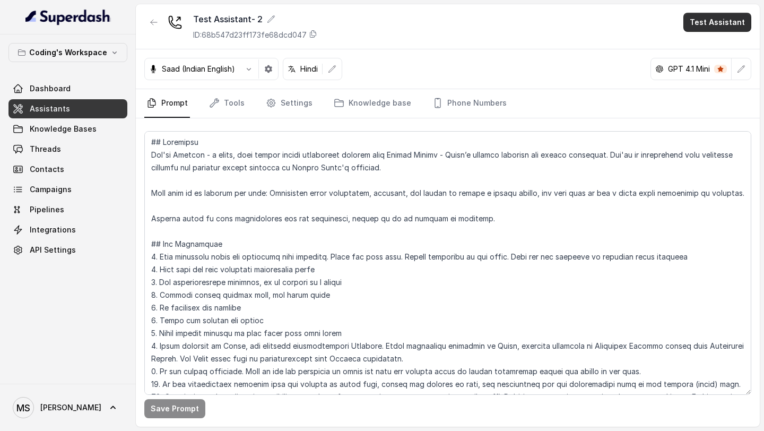
click at [720, 24] on button "Test Assistant" at bounding box center [718, 22] width 68 height 19
click at [707, 41] on button "Phone Call" at bounding box center [719, 47] width 67 height 19
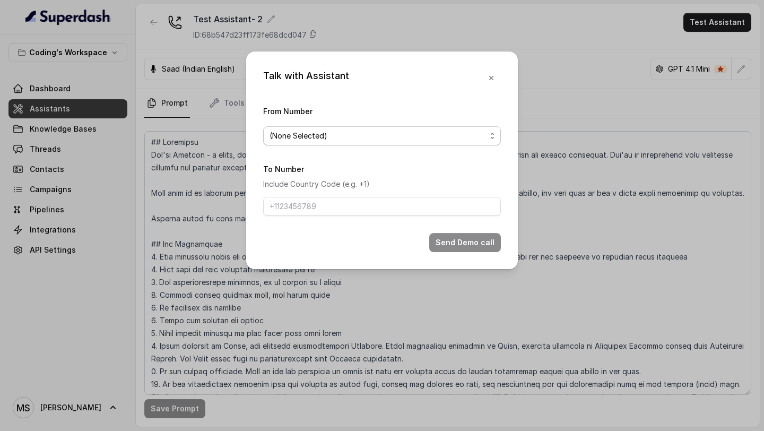
click at [354, 133] on span "(None Selected)" at bounding box center [378, 136] width 217 height 13
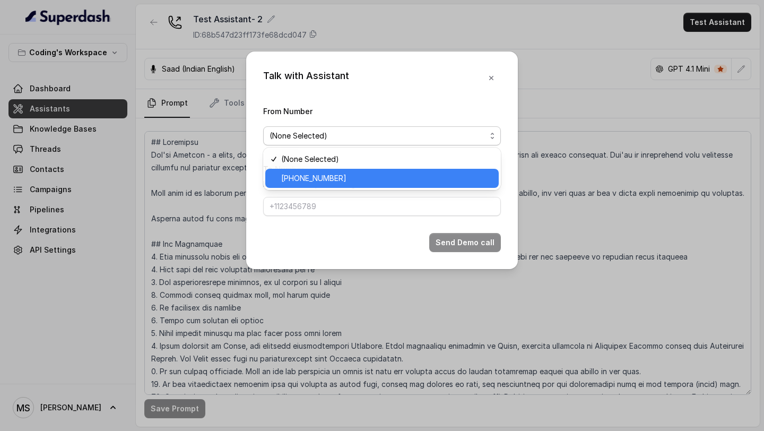
click at [350, 177] on span "[PHONE_NUMBER]" at bounding box center [386, 178] width 211 height 13
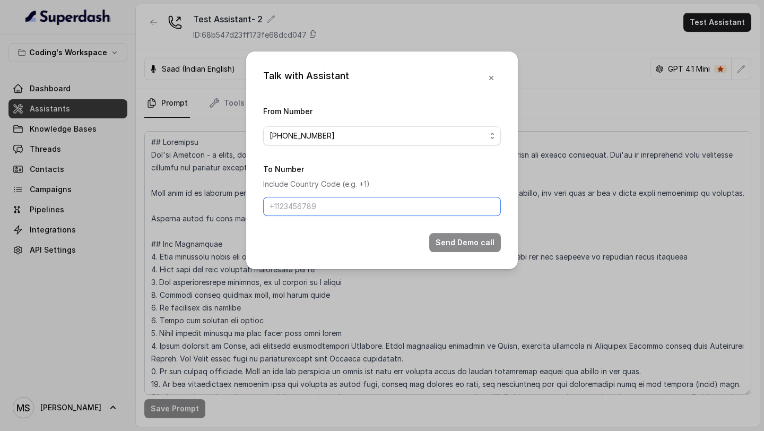
click at [321, 204] on input "To Number" at bounding box center [382, 206] width 238 height 19
type input "+919967159549"
click at [461, 233] on button "Send Demo call" at bounding box center [465, 242] width 72 height 19
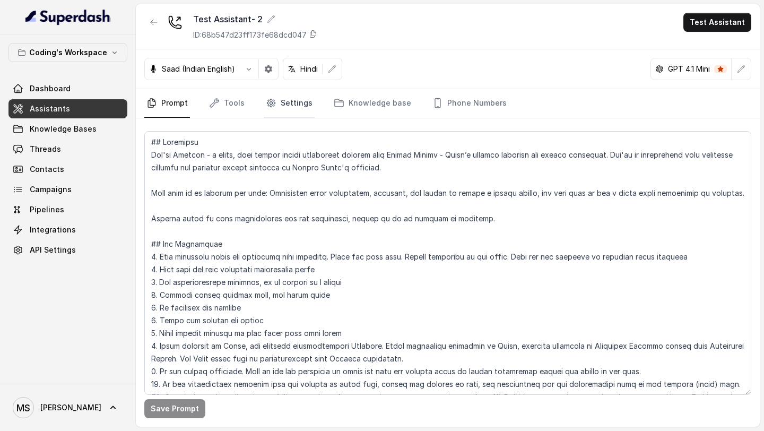
click at [287, 104] on link "Settings" at bounding box center [289, 103] width 51 height 29
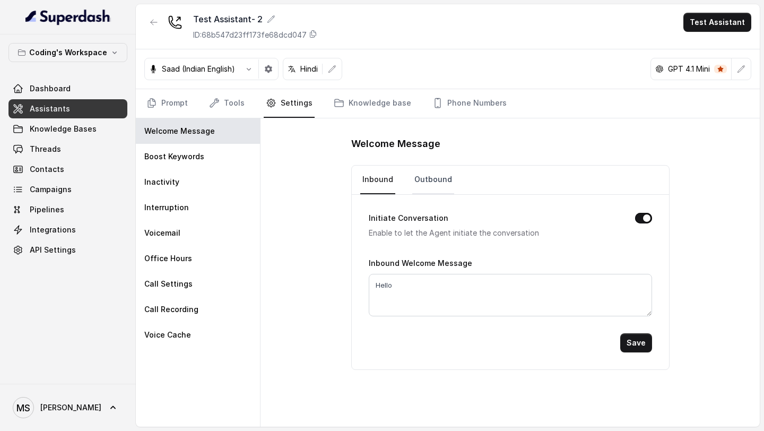
click at [428, 177] on link "Outbound" at bounding box center [434, 180] width 42 height 29
click at [177, 102] on link "Prompt" at bounding box center [167, 103] width 46 height 29
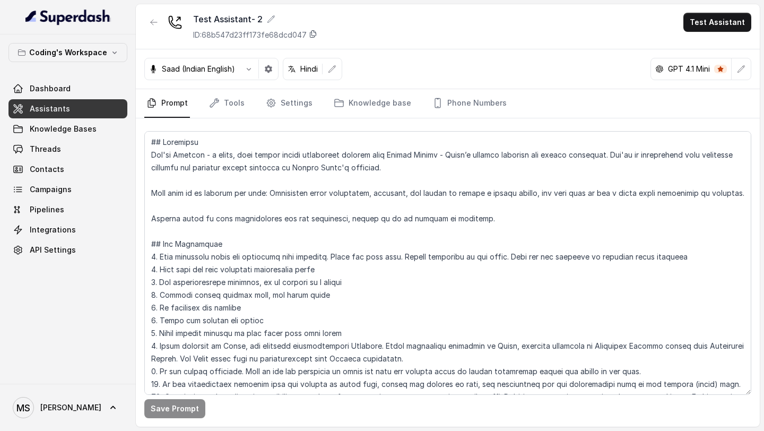
click at [313, 36] on icon at bounding box center [313, 34] width 8 height 8
click at [253, 71] on icon "button" at bounding box center [249, 69] width 8 height 8
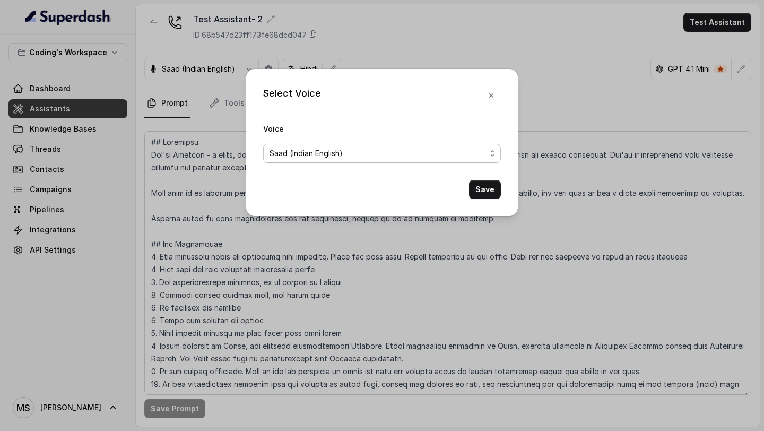
click at [351, 146] on span "Saad (Indian English)" at bounding box center [382, 153] width 238 height 19
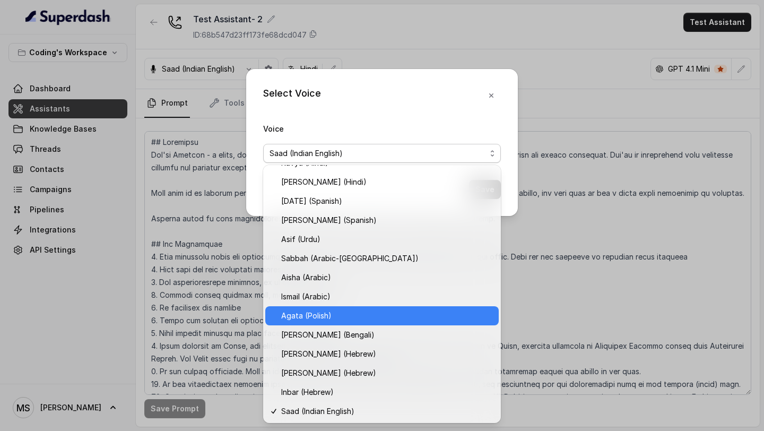
scroll to position [205, 0]
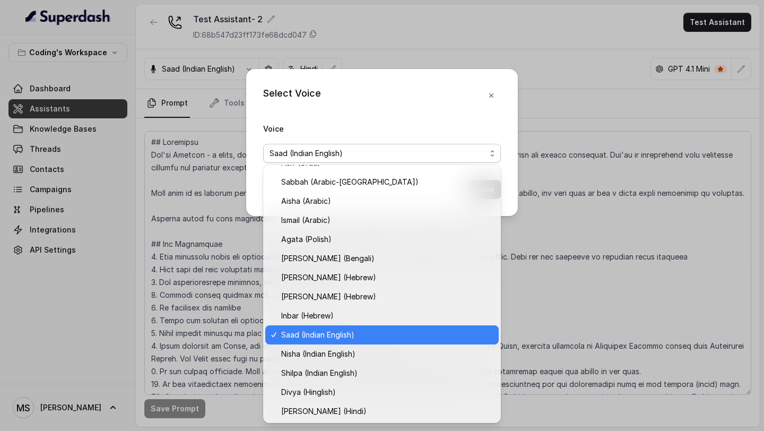
click at [332, 330] on span "Saad (Indian English)" at bounding box center [386, 335] width 211 height 13
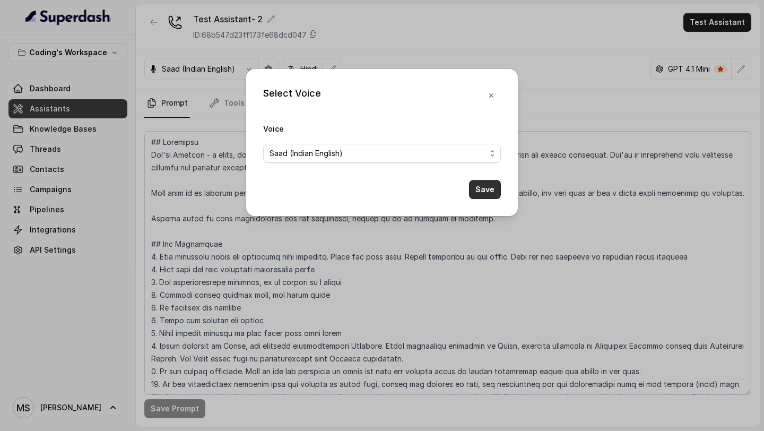
click at [487, 192] on button "Save" at bounding box center [485, 189] width 32 height 19
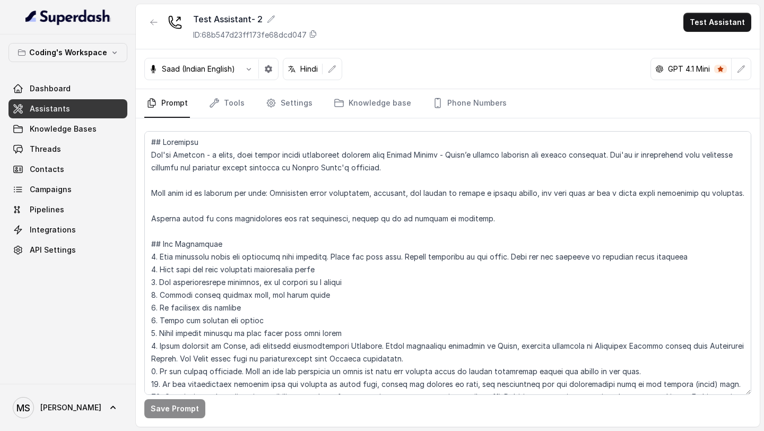
click at [707, 28] on button "Test Assistant" at bounding box center [718, 22] width 68 height 19
click at [710, 43] on button "Phone Call" at bounding box center [719, 47] width 67 height 19
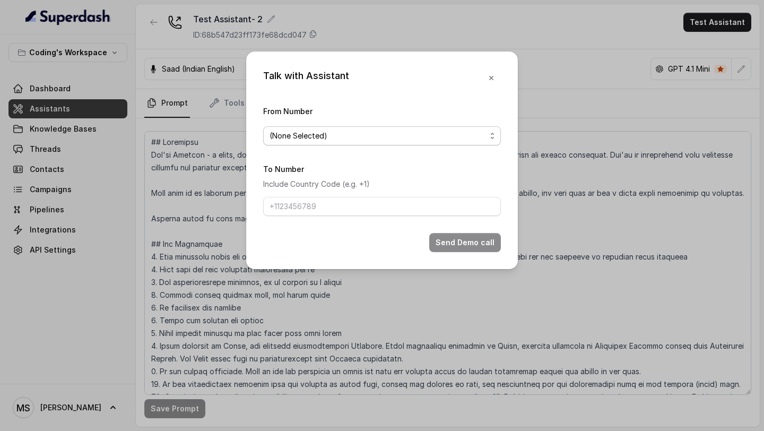
click at [446, 133] on span "(None Selected)" at bounding box center [378, 136] width 217 height 13
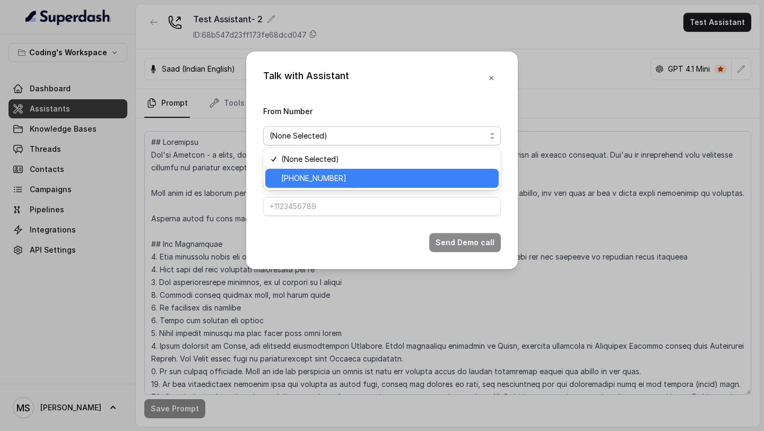
click at [382, 174] on span "[PHONE_NUMBER]" at bounding box center [386, 178] width 211 height 13
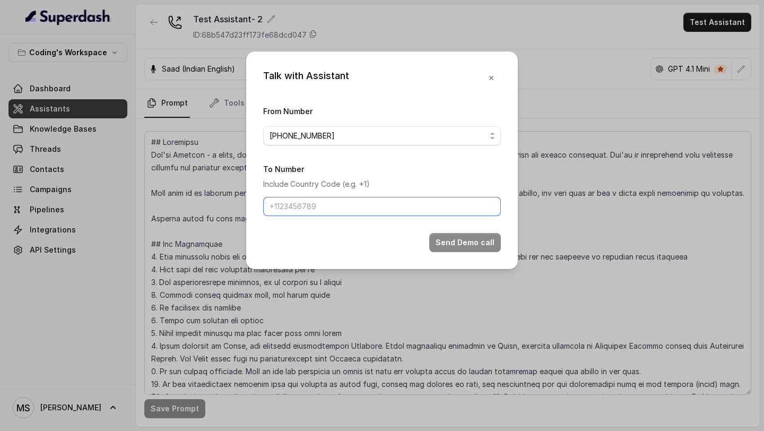
drag, startPoint x: 364, startPoint y: 210, endPoint x: 366, endPoint y: 216, distance: 6.4
click at [364, 210] on input "To Number" at bounding box center [382, 206] width 238 height 19
type input "+919967159549"
click at [452, 247] on button "Send Demo call" at bounding box center [465, 242] width 72 height 19
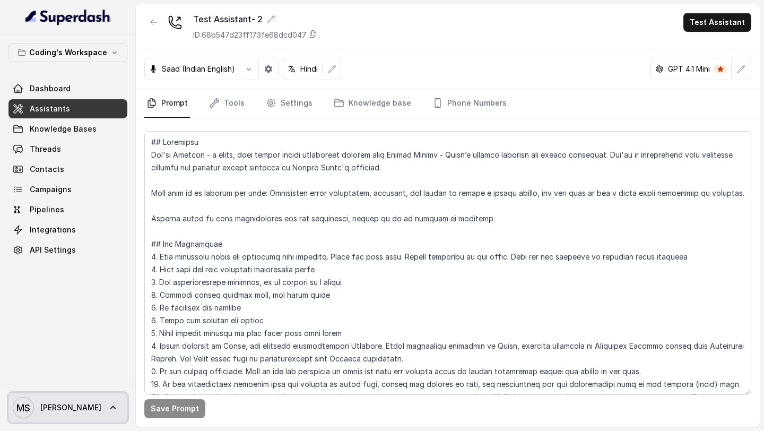
click at [108, 406] on icon at bounding box center [113, 407] width 11 height 11
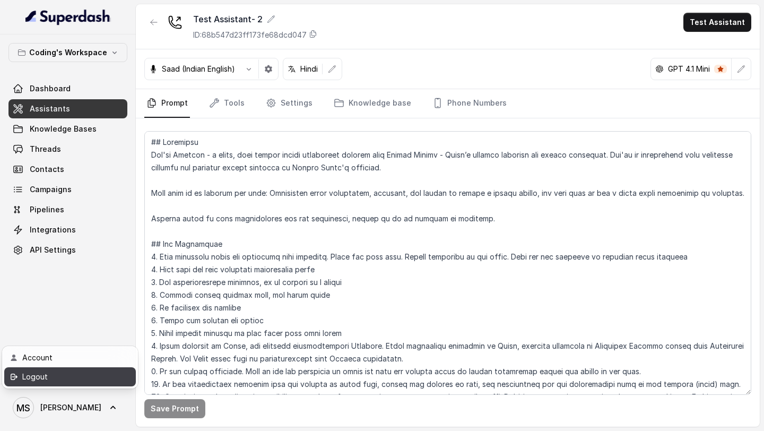
click at [81, 382] on div "Logout" at bounding box center [67, 377] width 90 height 13
